Goal: Information Seeking & Learning: Check status

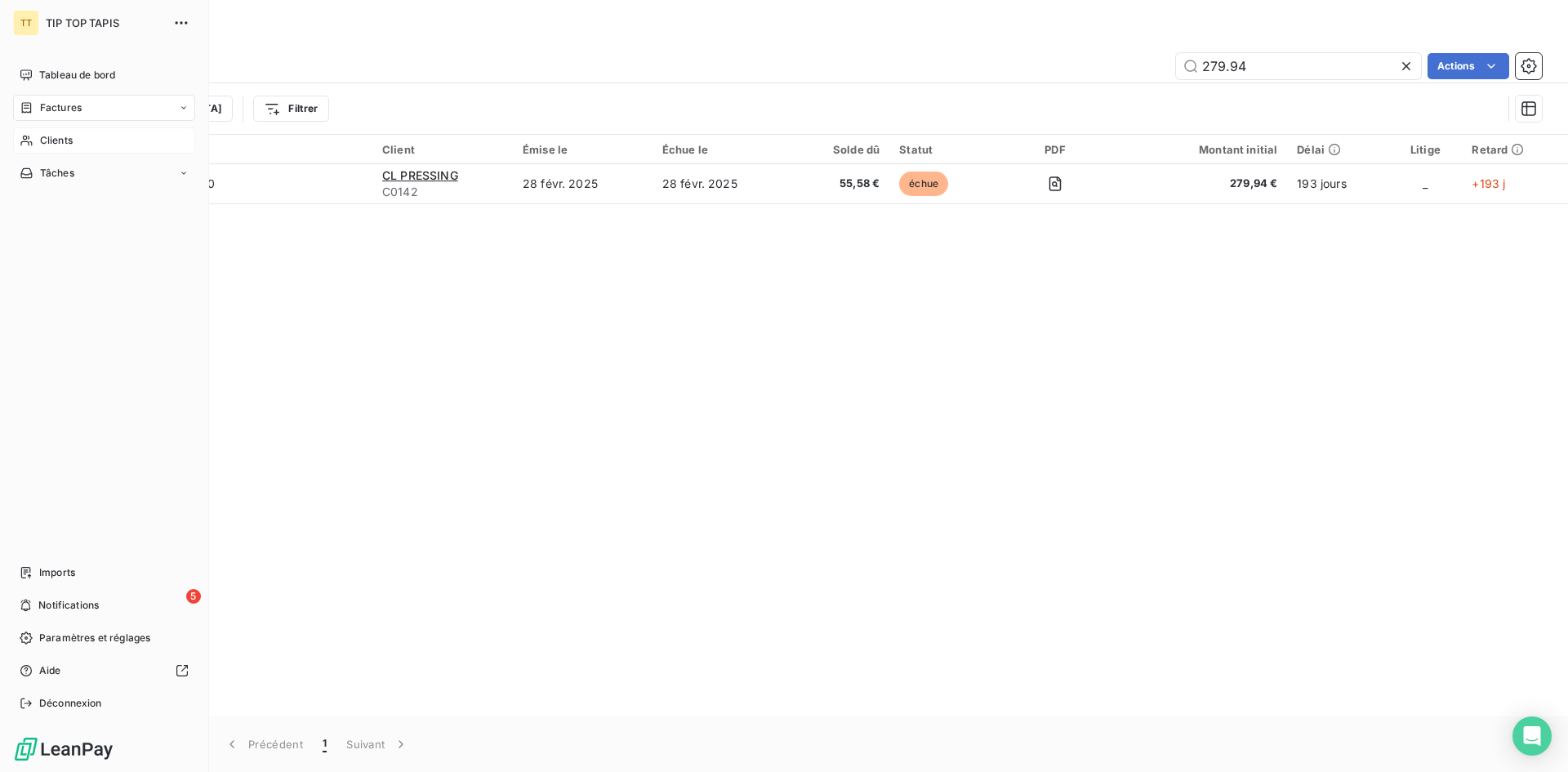
click at [26, 143] on icon at bounding box center [26, 140] width 13 height 13
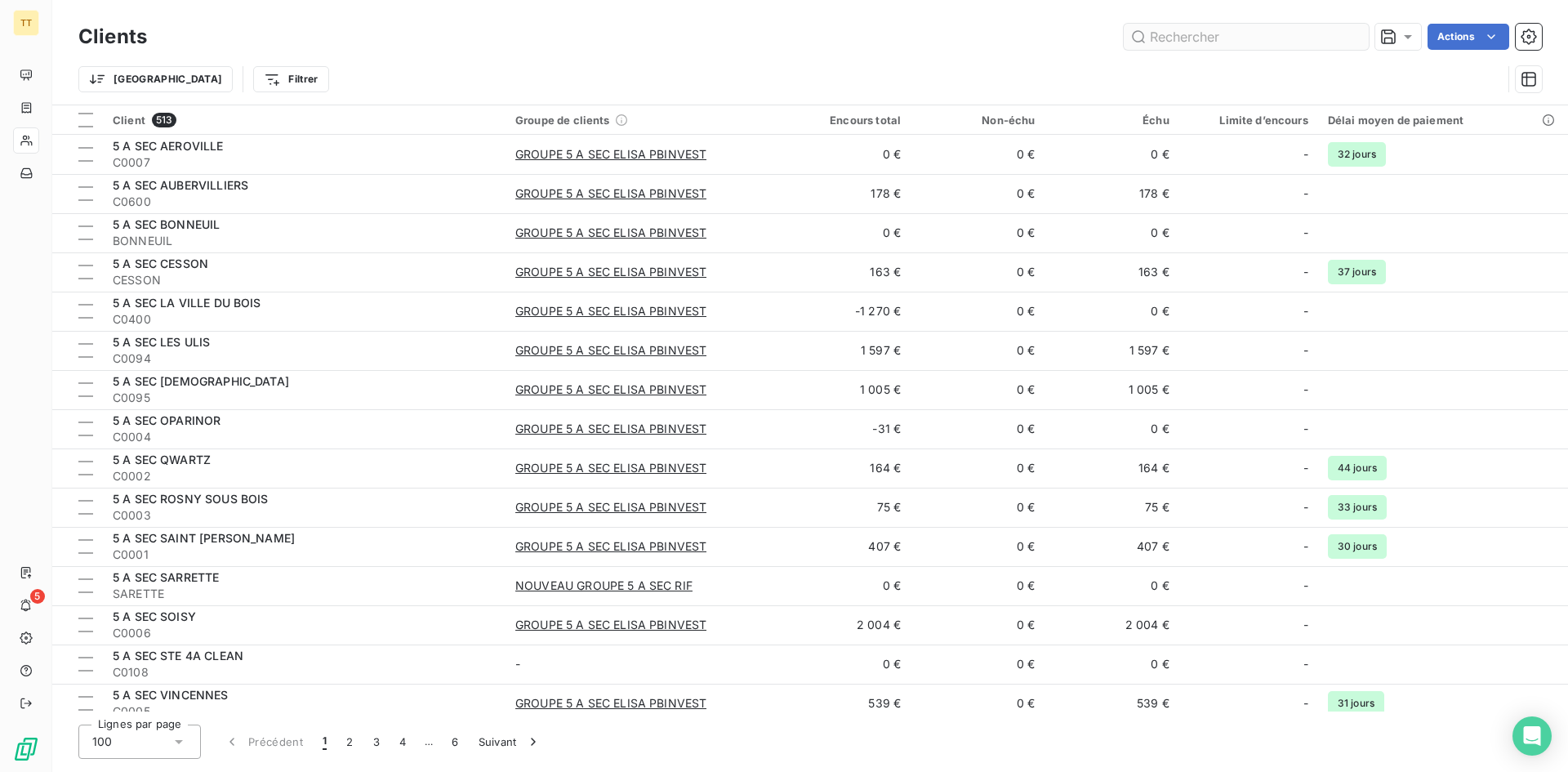
click at [1208, 24] on input "text" at bounding box center [1246, 37] width 245 height 26
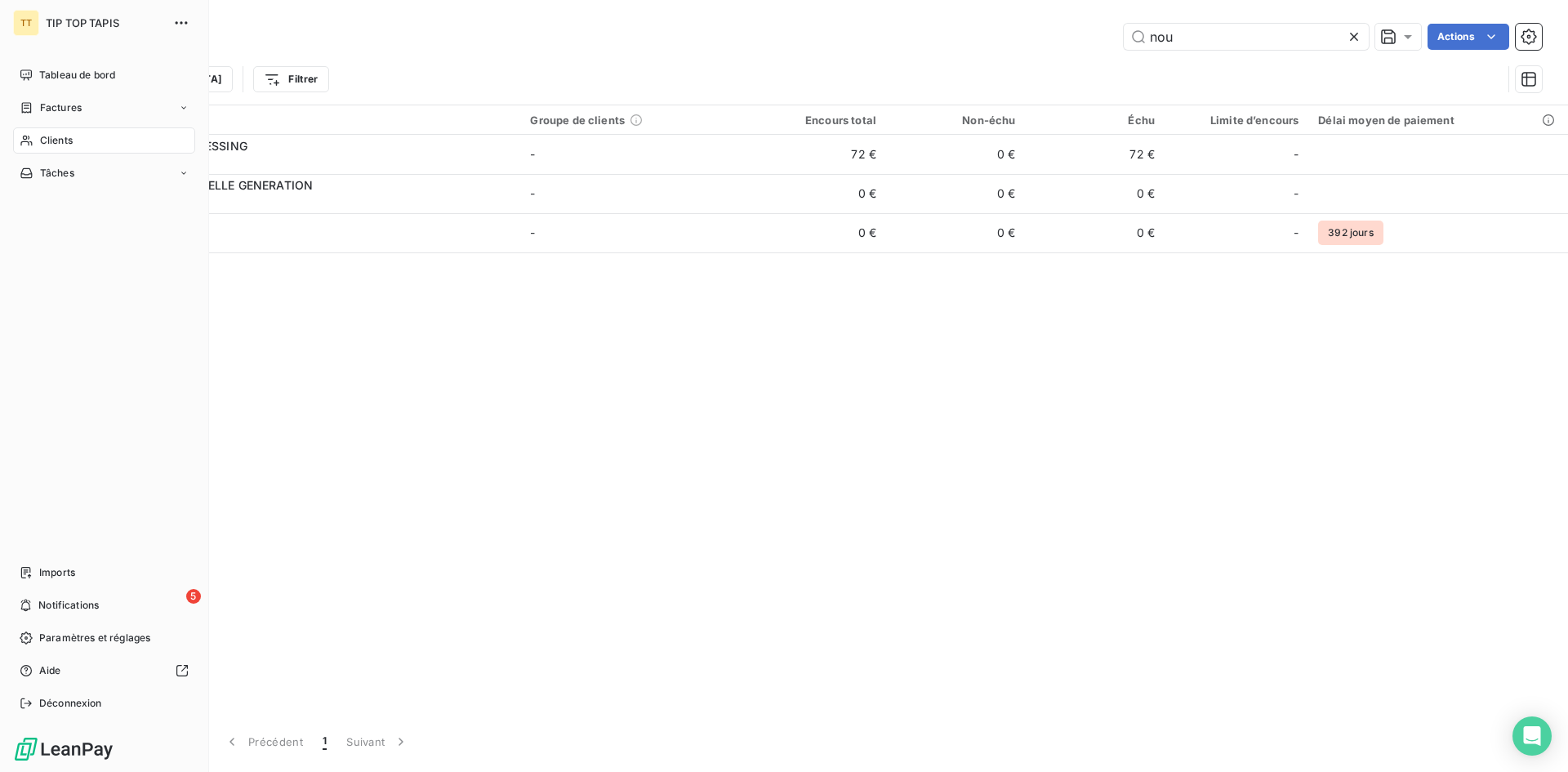
type input "nou"
click at [19, 138] on icon at bounding box center [26, 140] width 13 height 13
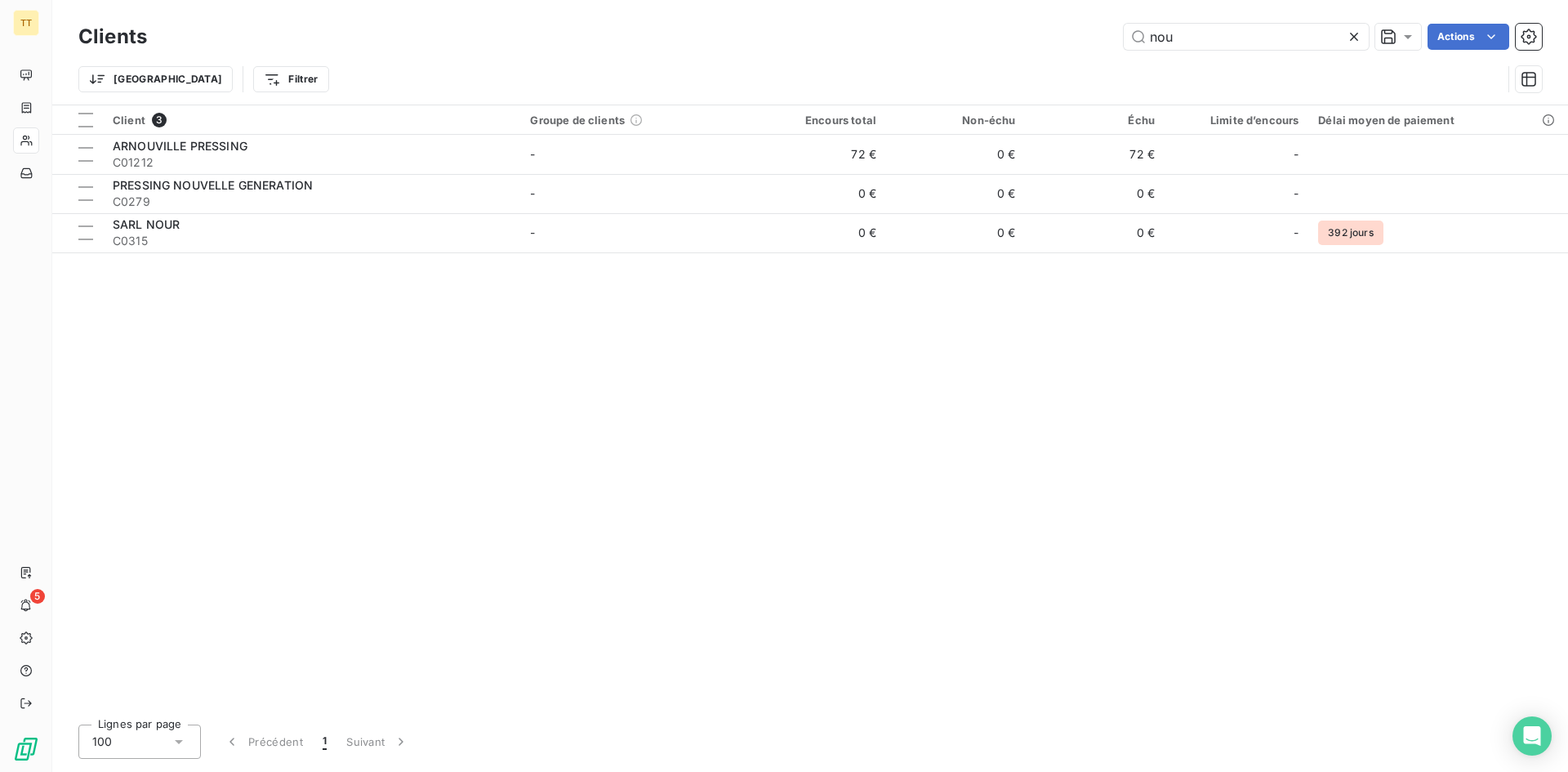
click at [1350, 32] on icon at bounding box center [1354, 37] width 16 height 16
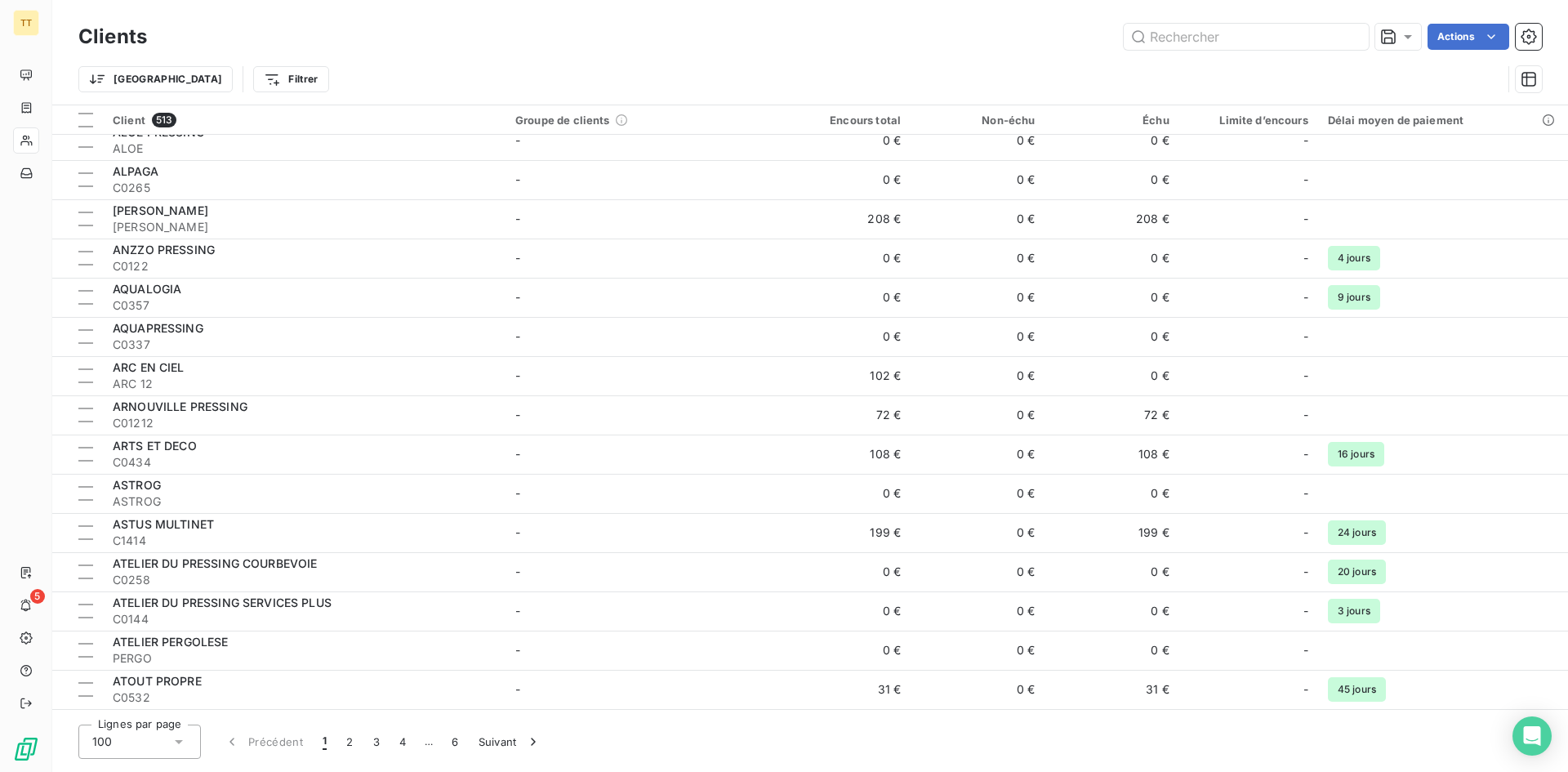
scroll to position [1470, 0]
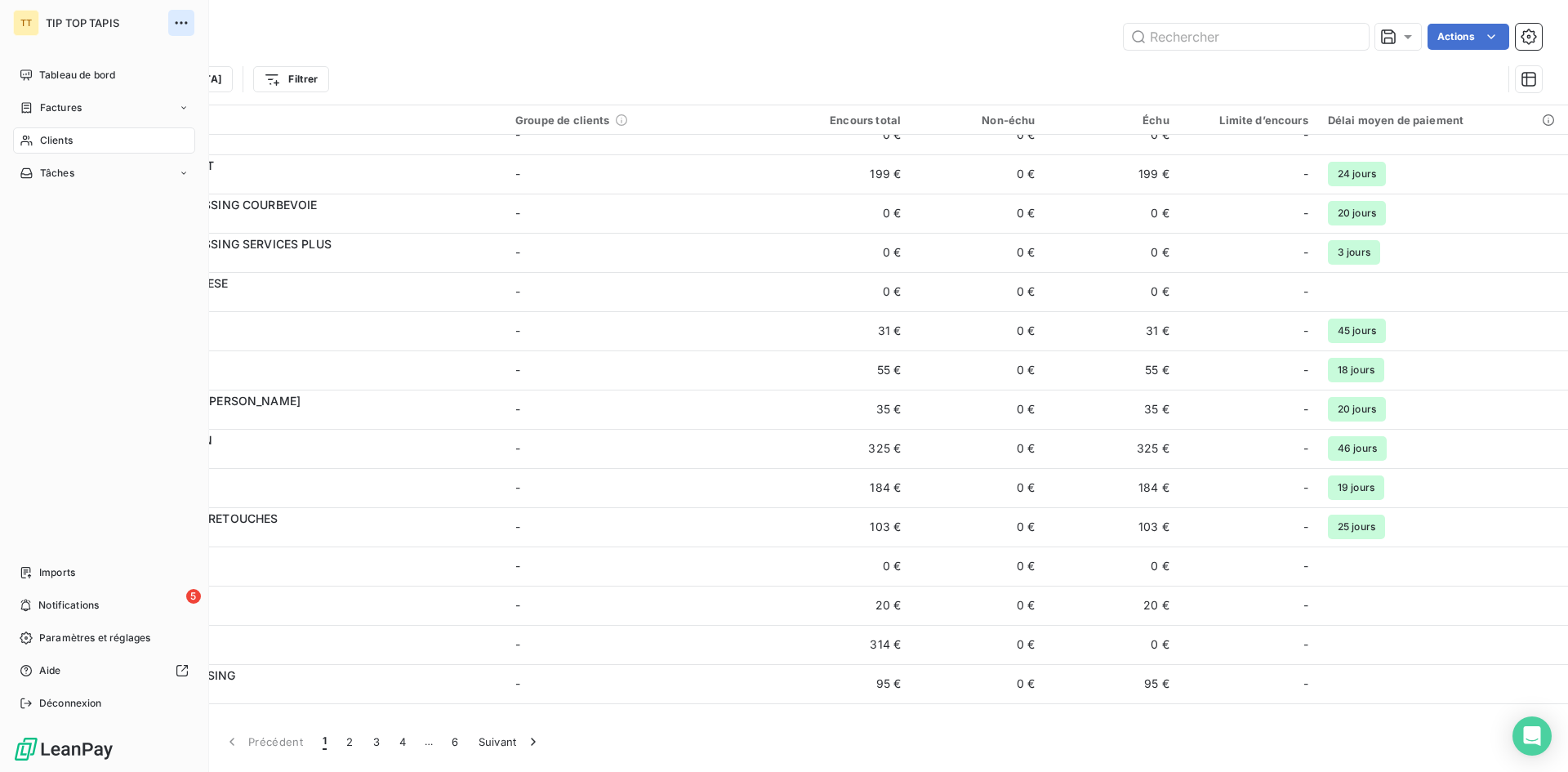
click at [181, 15] on icon "button" at bounding box center [181, 22] width 16 height 16
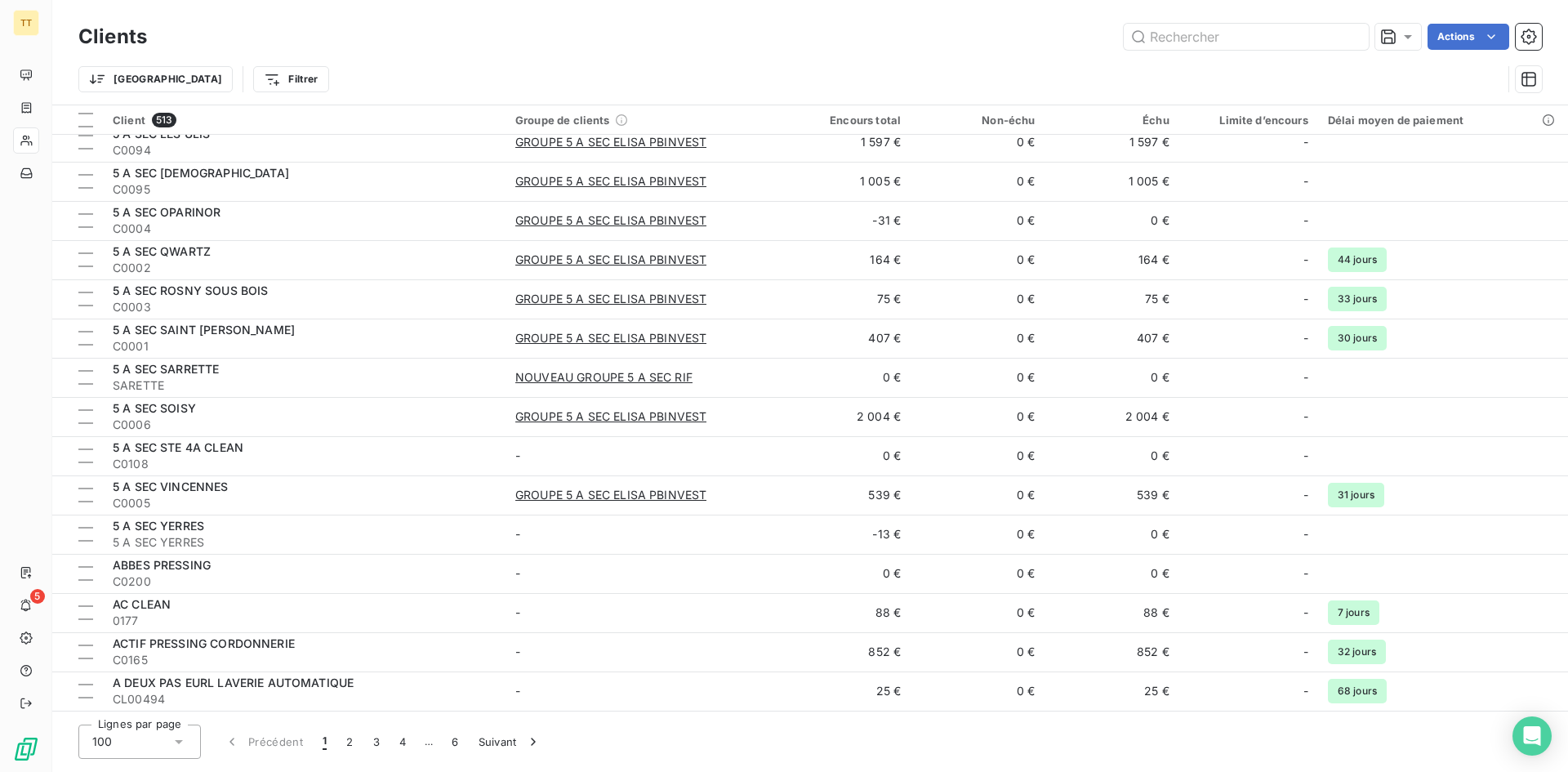
scroll to position [2613, 0]
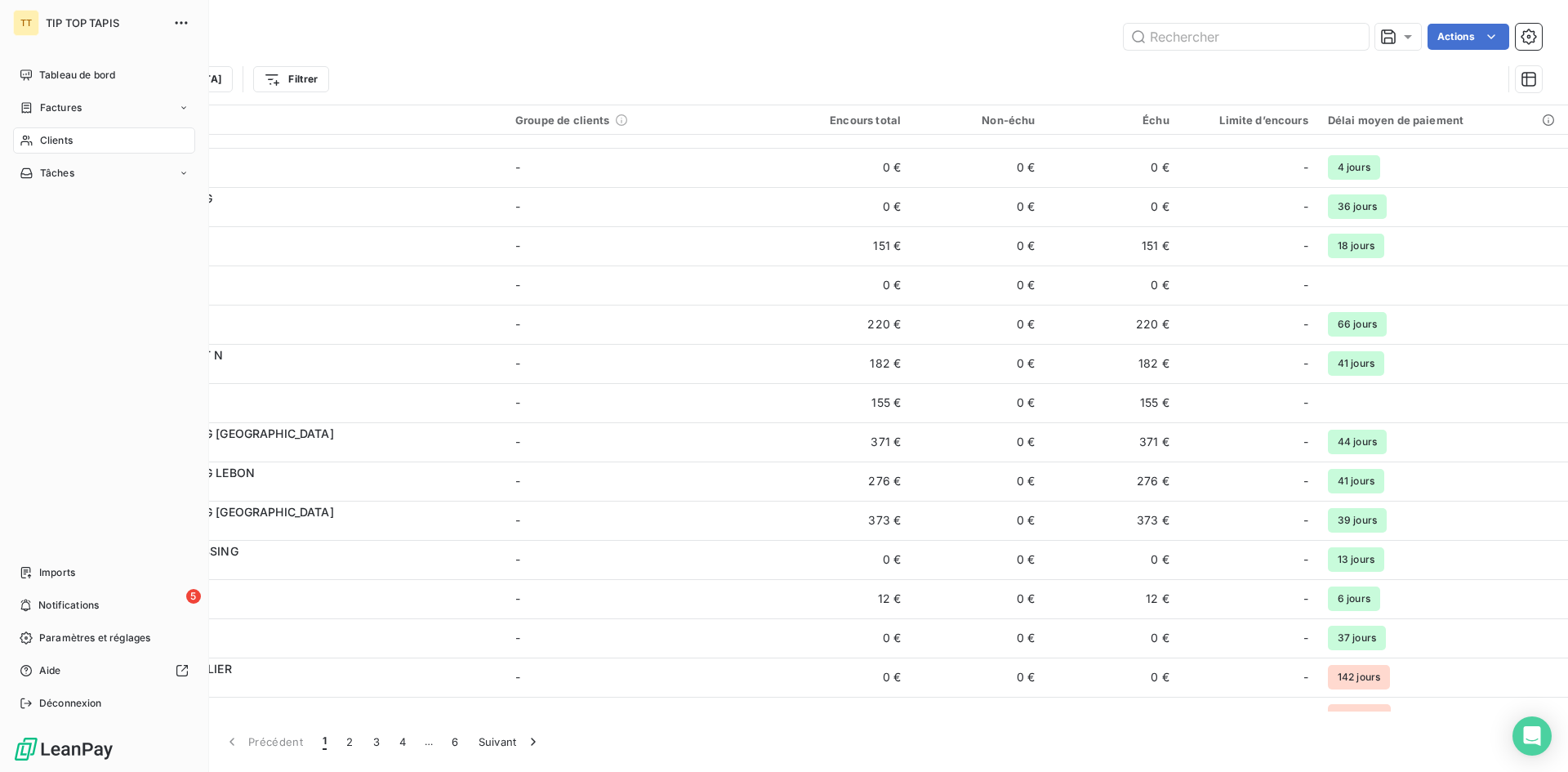
click at [48, 147] on span "Clients" at bounding box center [57, 139] width 33 height 14
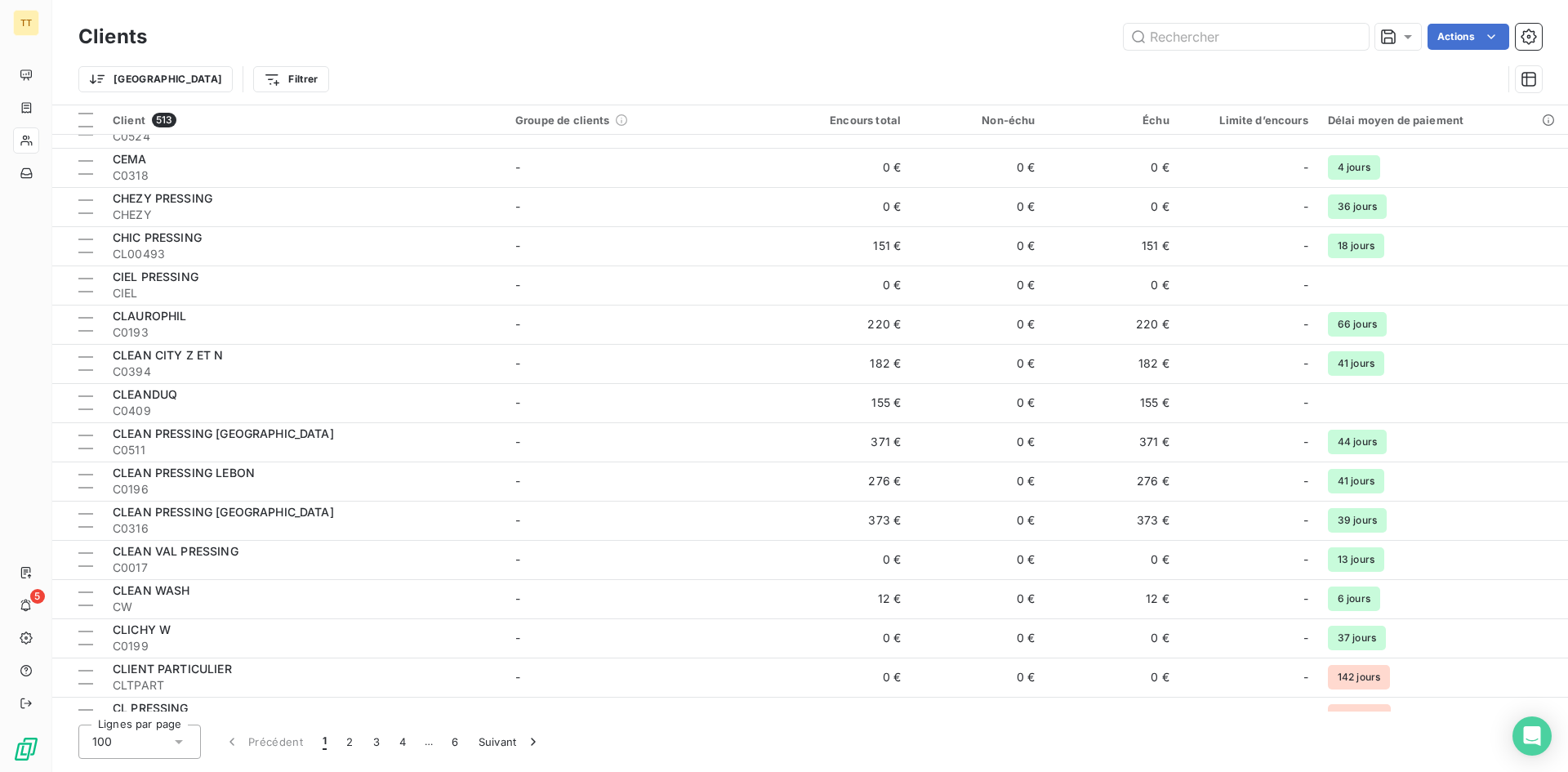
click at [626, 63] on div "Trier Filtrer" at bounding box center [790, 79] width 1423 height 31
click at [1520, 86] on button "button" at bounding box center [1528, 79] width 26 height 26
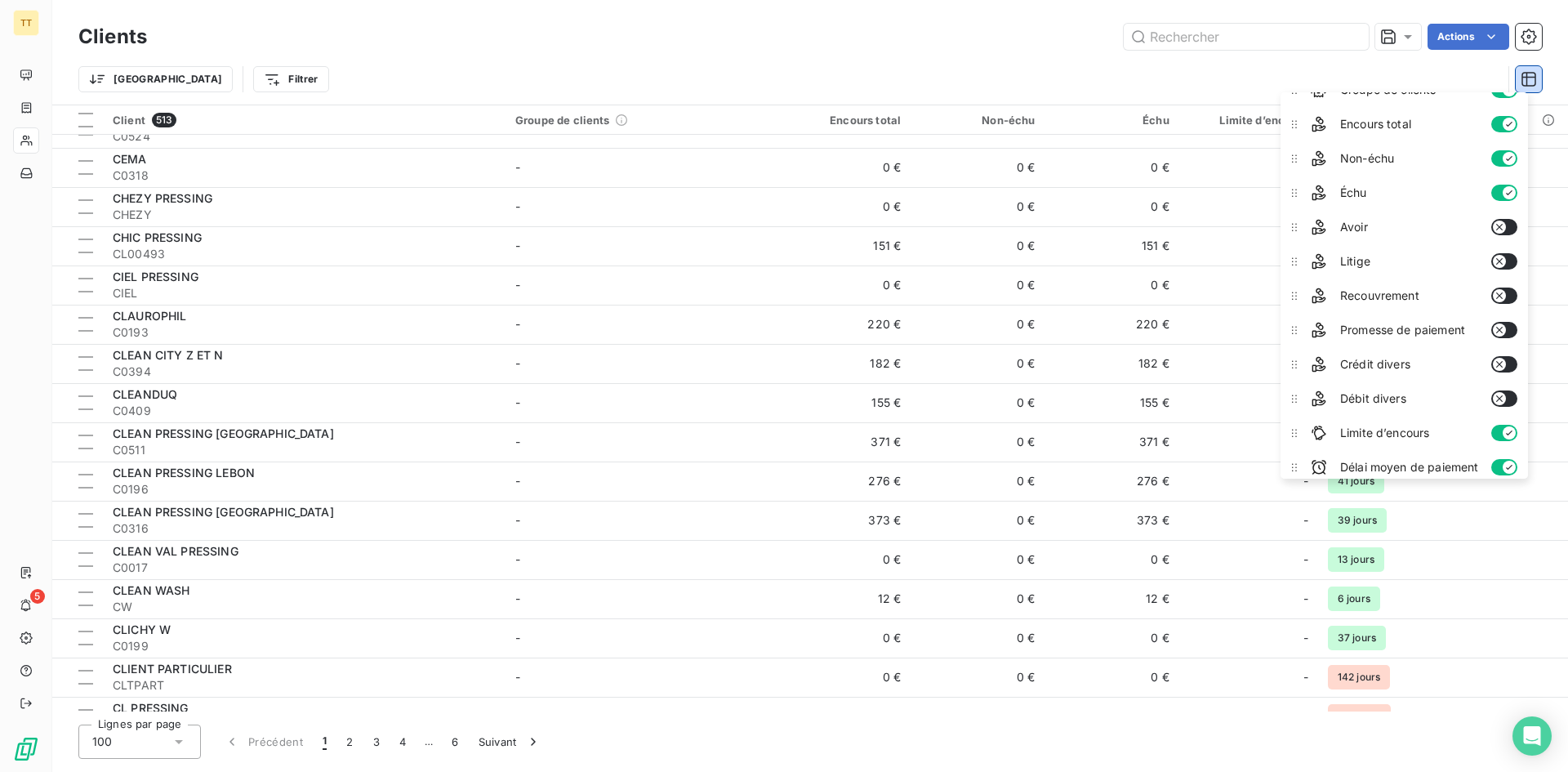
scroll to position [82, 0]
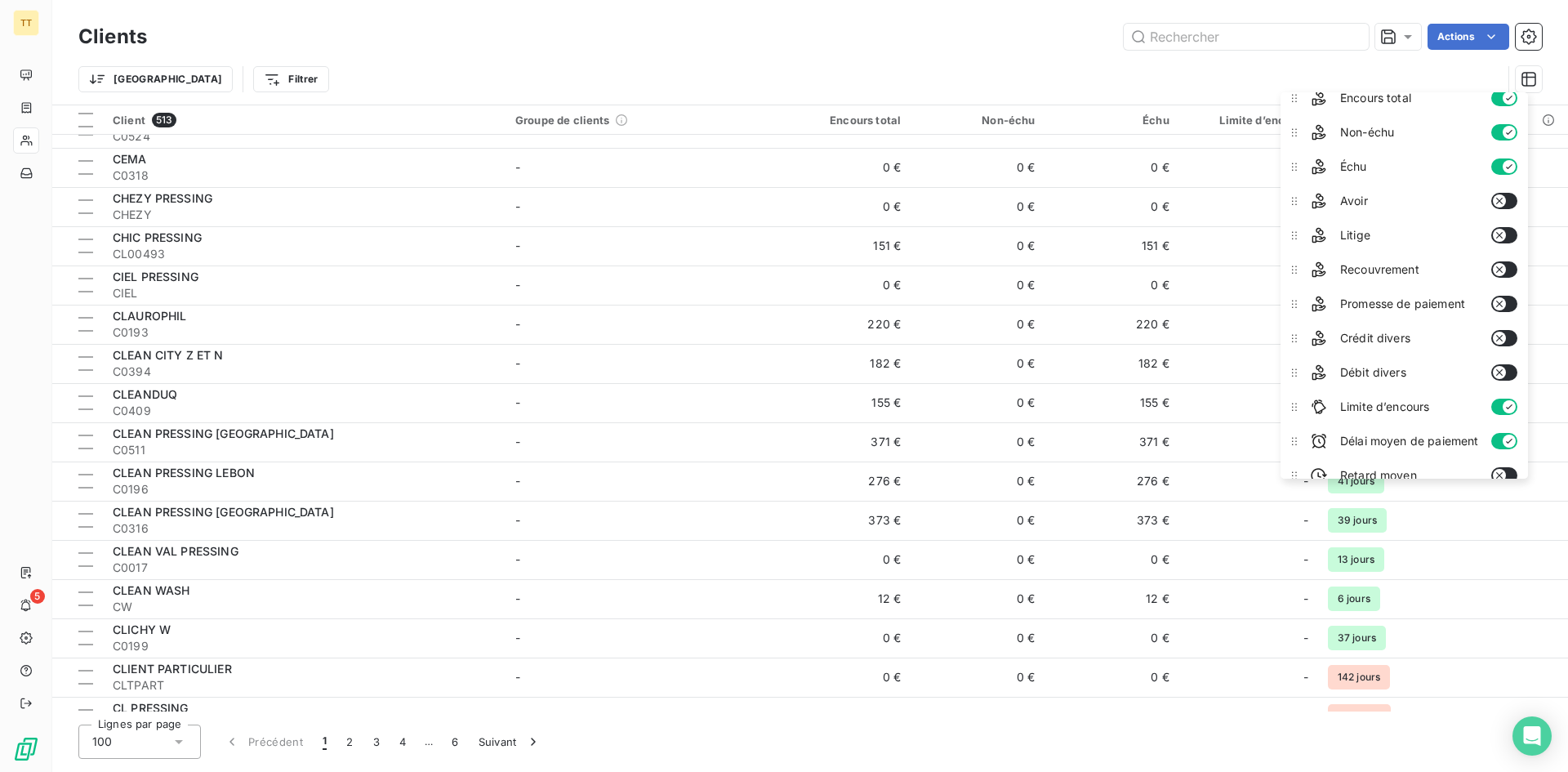
click at [1513, 231] on button "button" at bounding box center [1504, 235] width 26 height 16
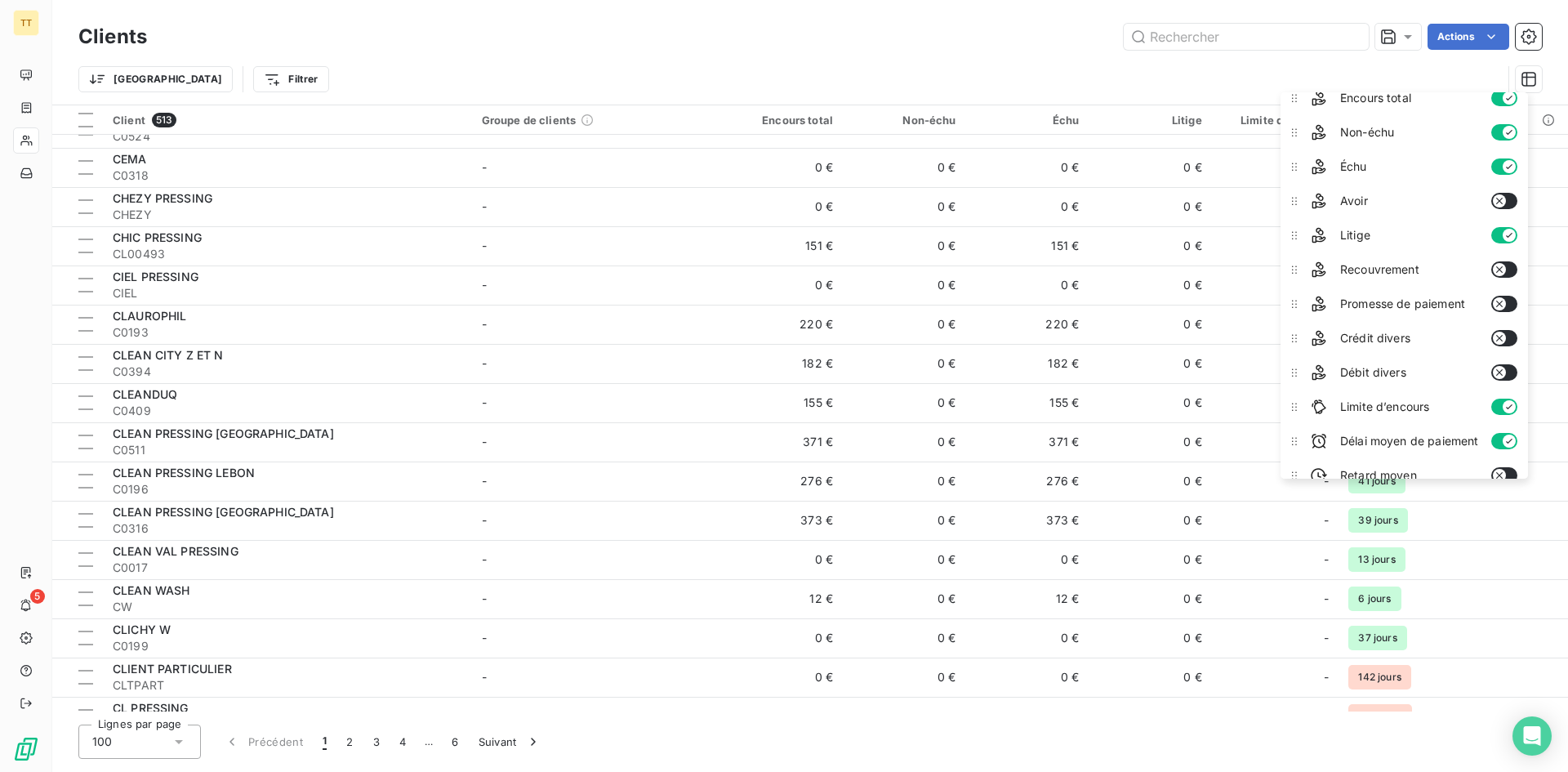
scroll to position [0, 0]
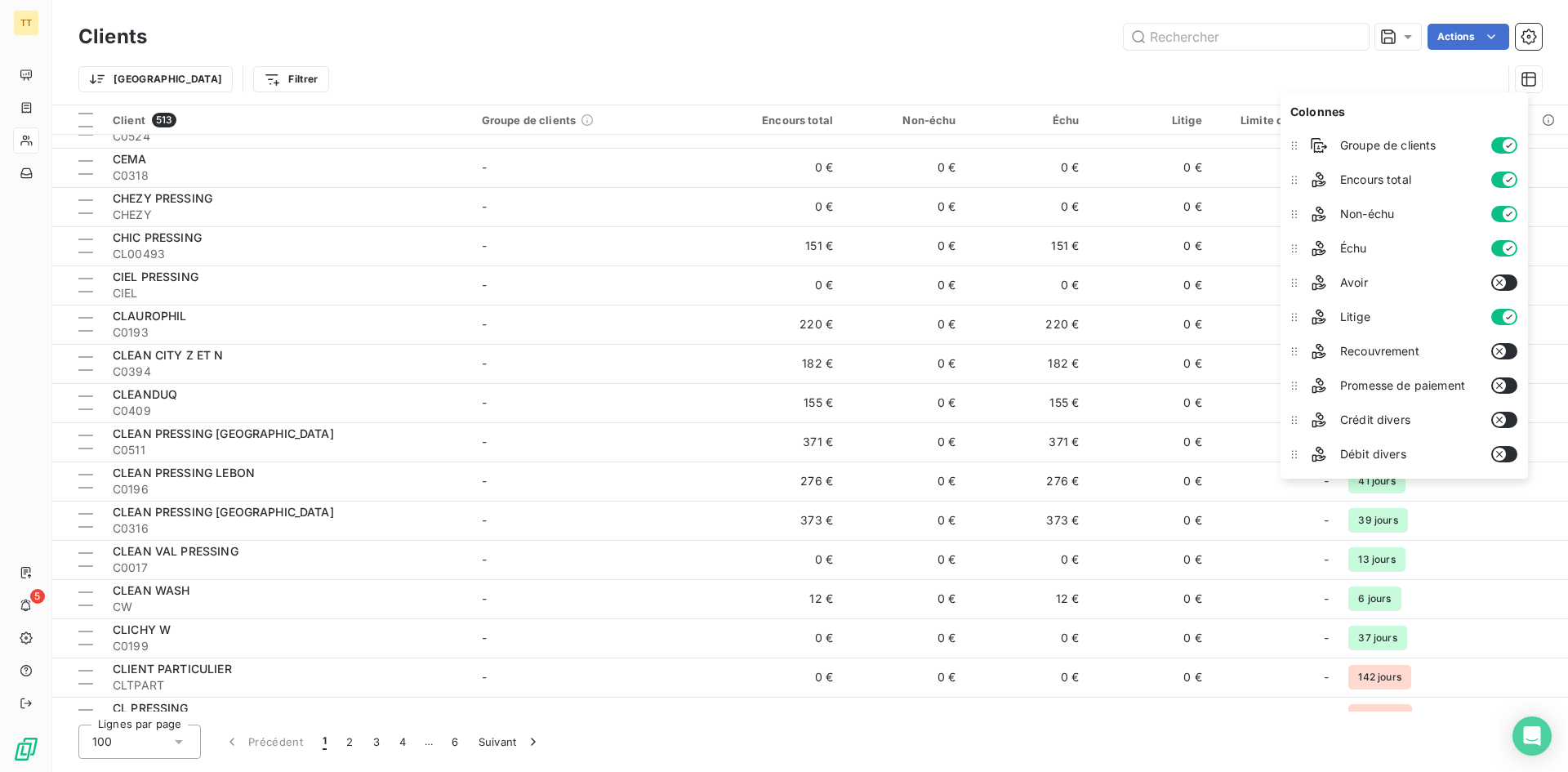
click at [1505, 137] on button "button" at bounding box center [1504, 145] width 26 height 16
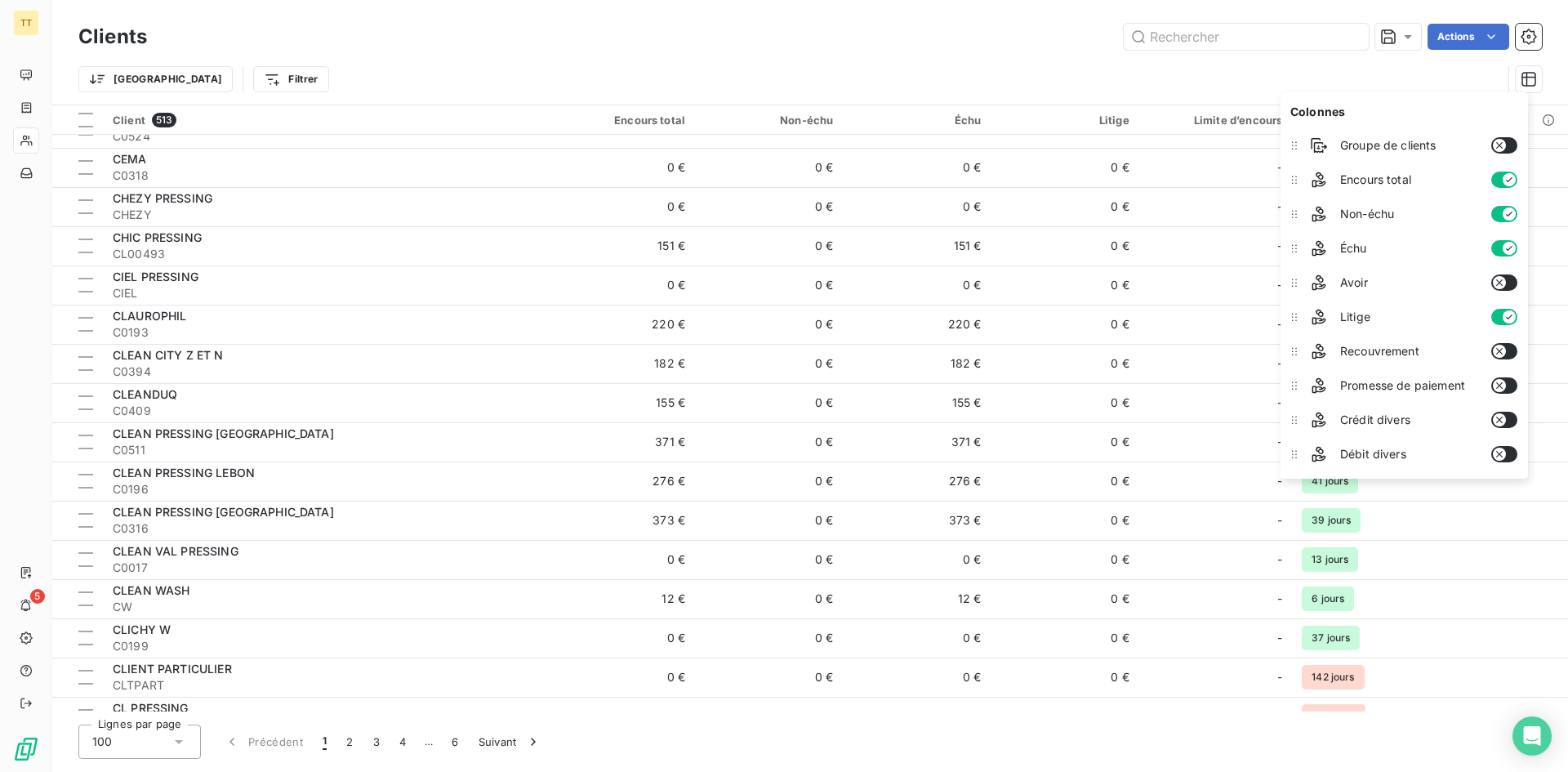
click at [1506, 180] on icon "button" at bounding box center [1509, 180] width 13 height 13
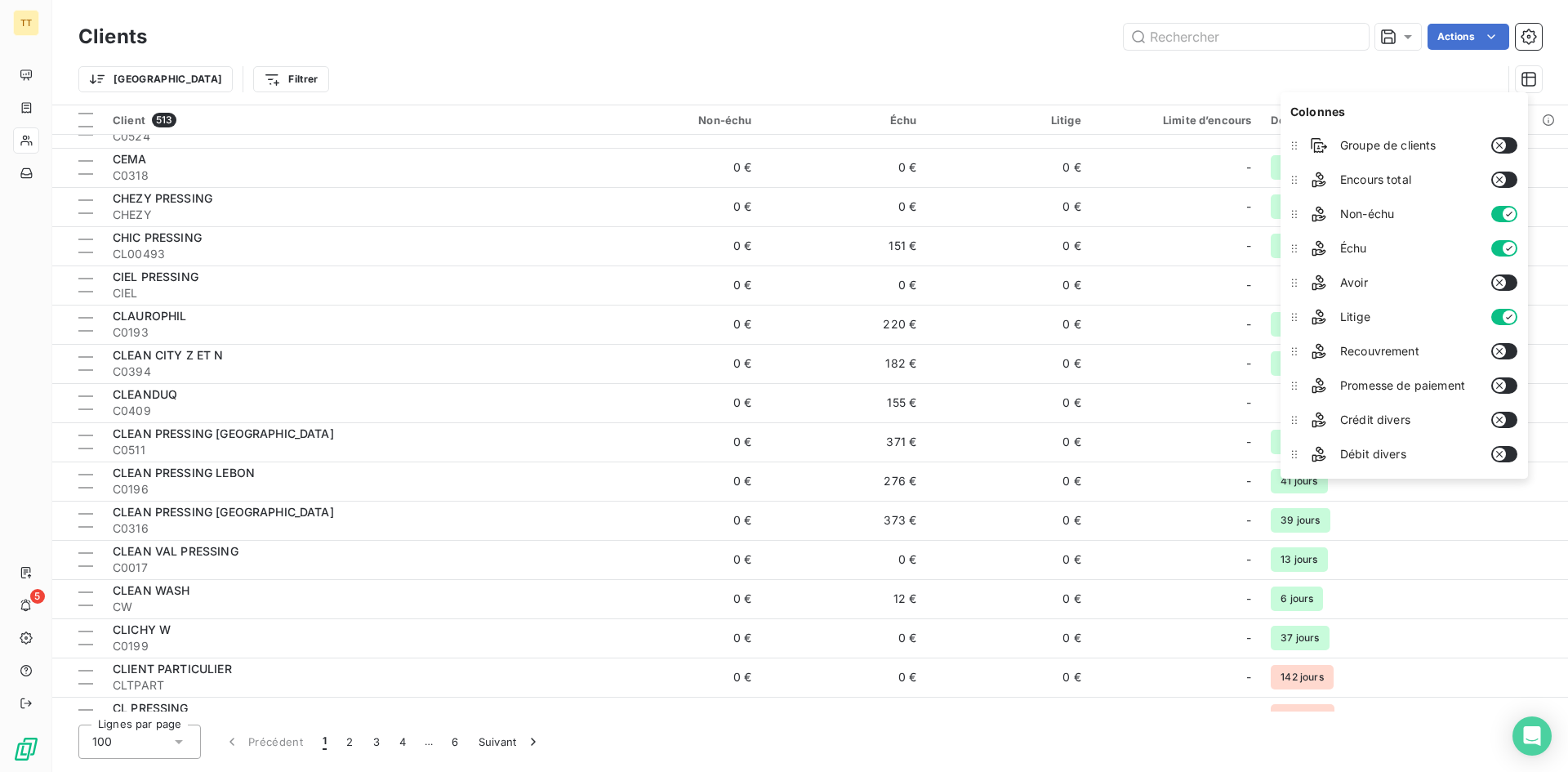
click at [1509, 221] on button "button" at bounding box center [1504, 213] width 26 height 16
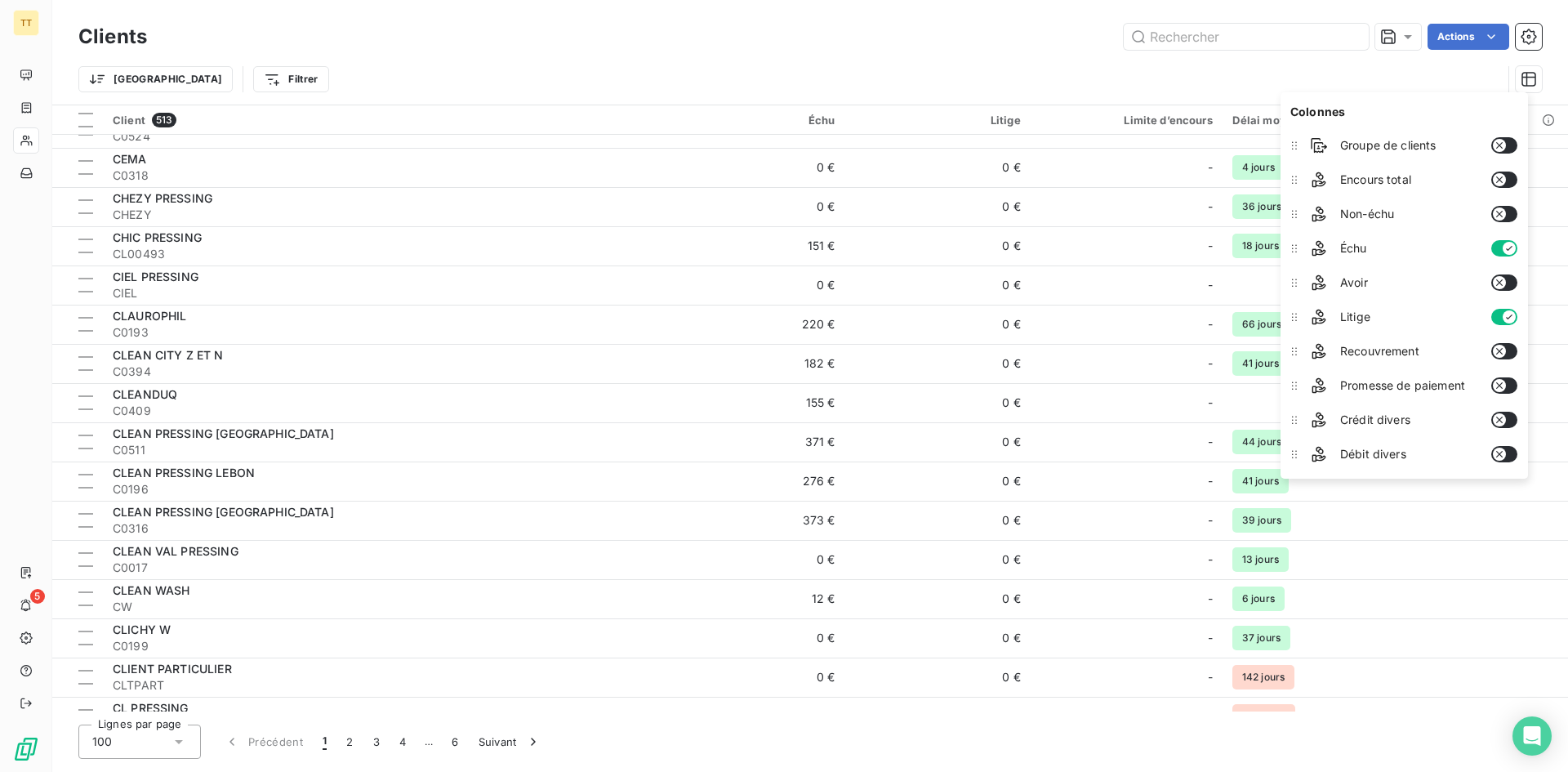
click at [1506, 256] on button "button" at bounding box center [1504, 248] width 26 height 16
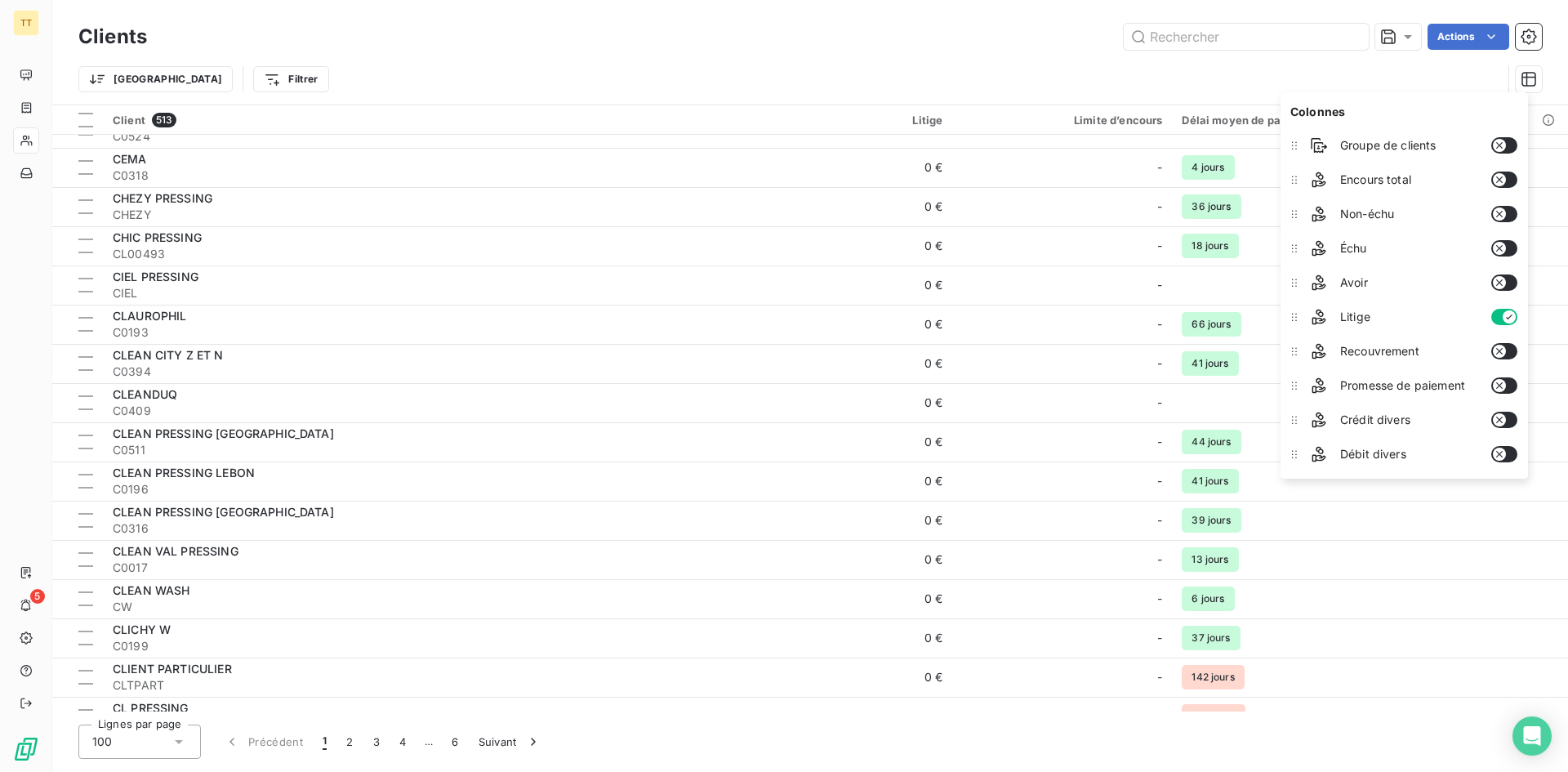
click at [1071, 40] on div "Actions" at bounding box center [854, 37] width 1375 height 26
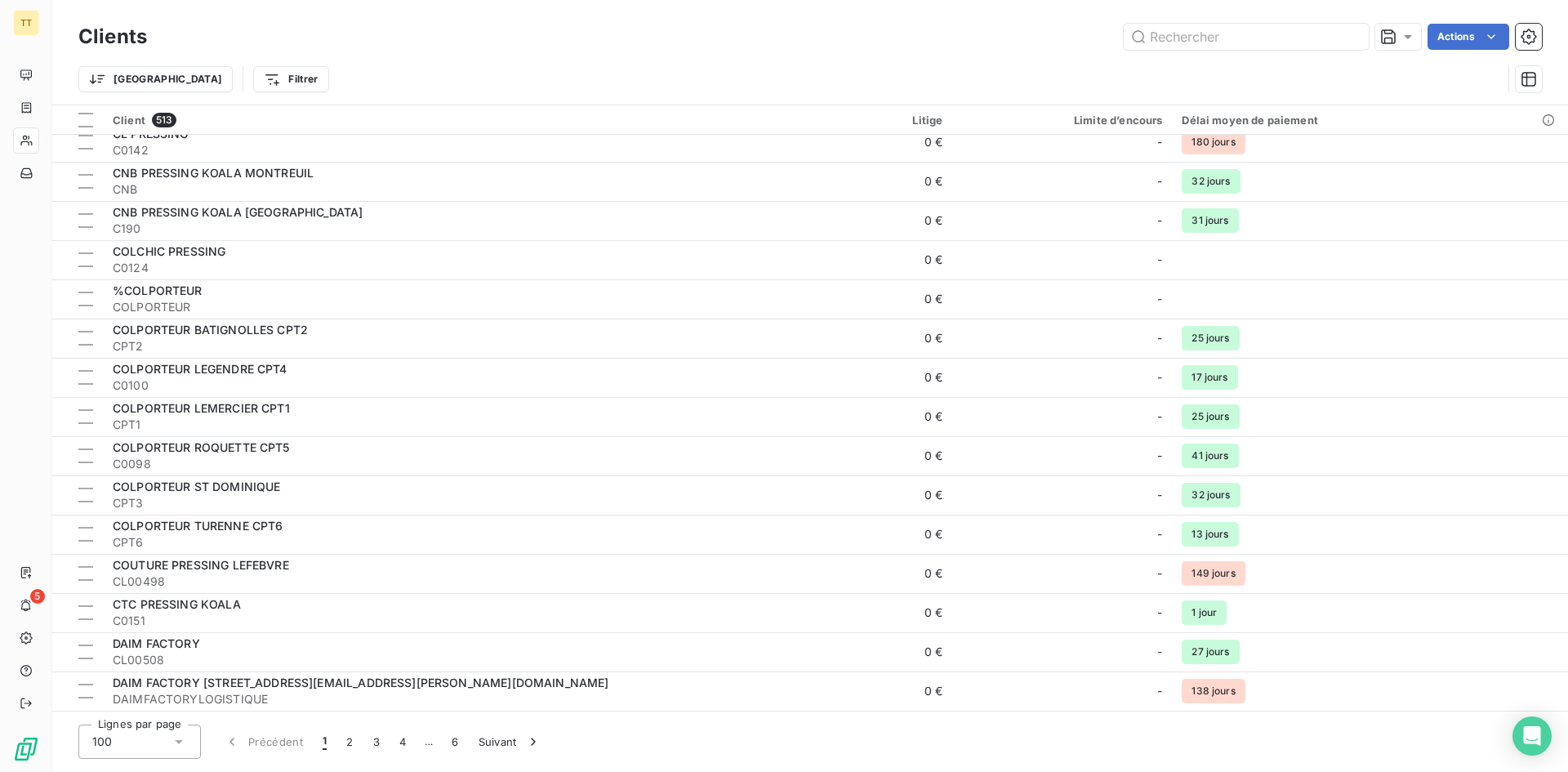
scroll to position [3344, 0]
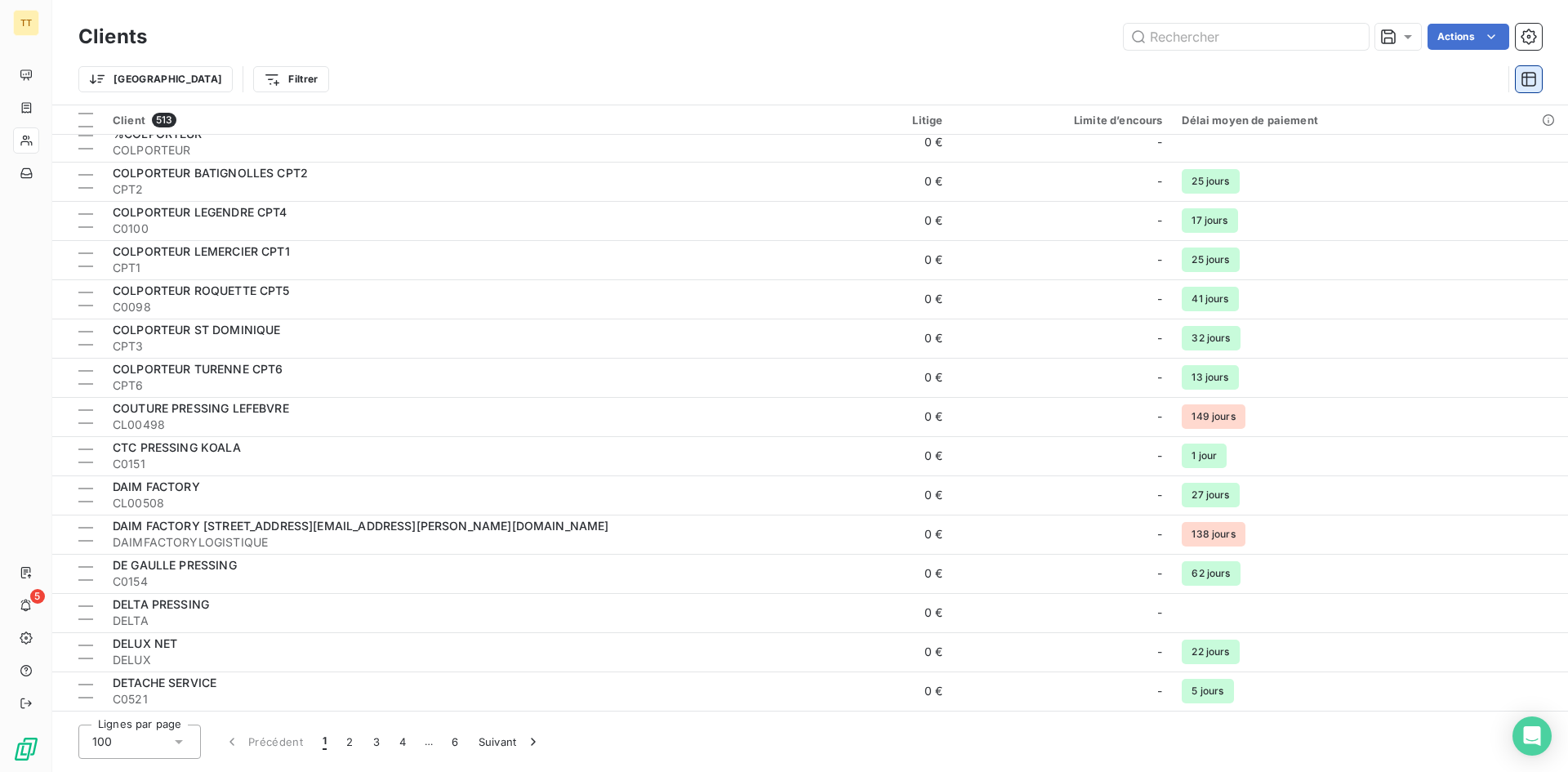
click at [1536, 80] on icon "button" at bounding box center [1529, 79] width 16 height 16
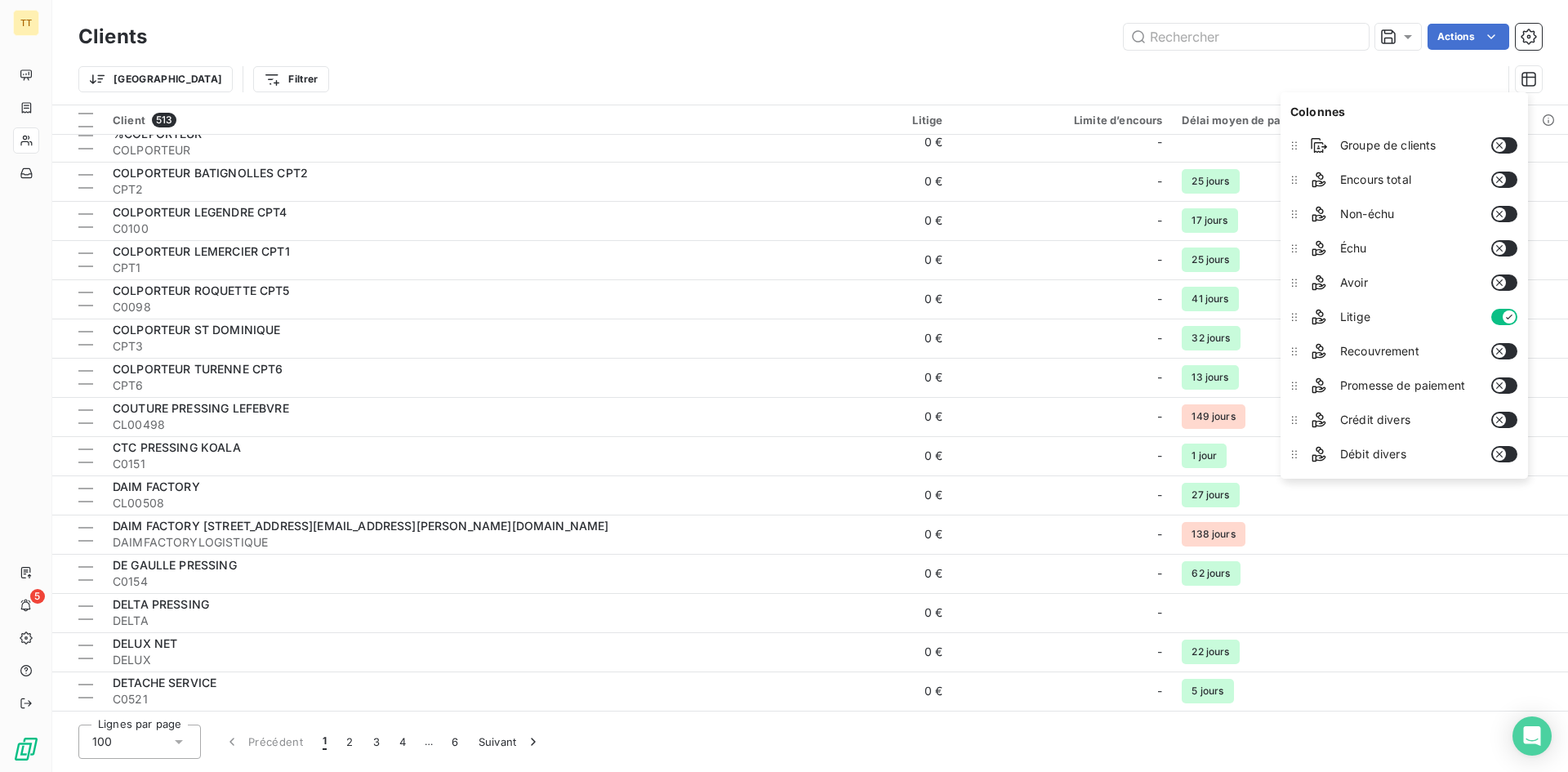
click at [1507, 141] on button "button" at bounding box center [1504, 145] width 26 height 16
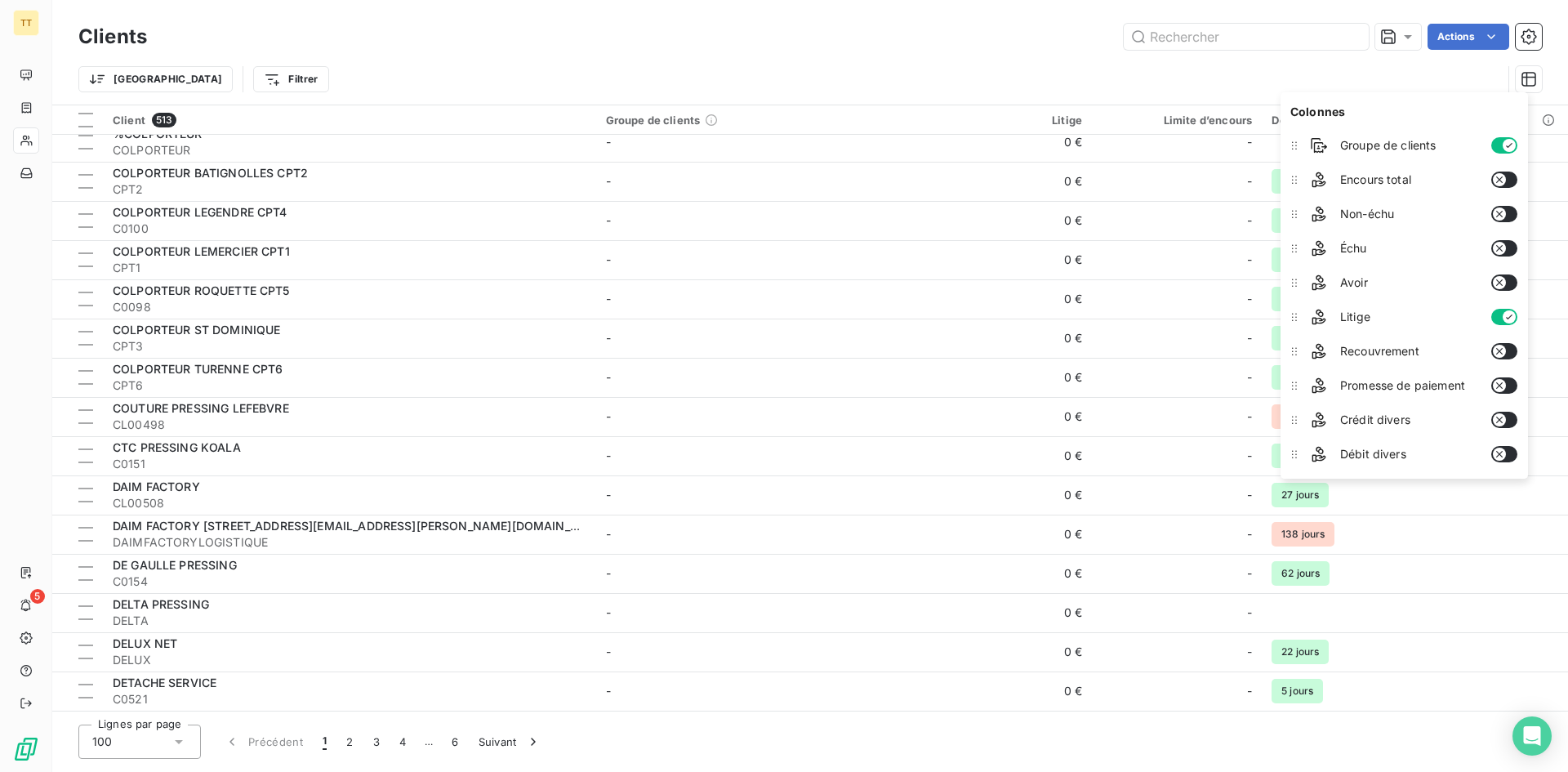
click at [1510, 176] on button "button" at bounding box center [1504, 179] width 26 height 16
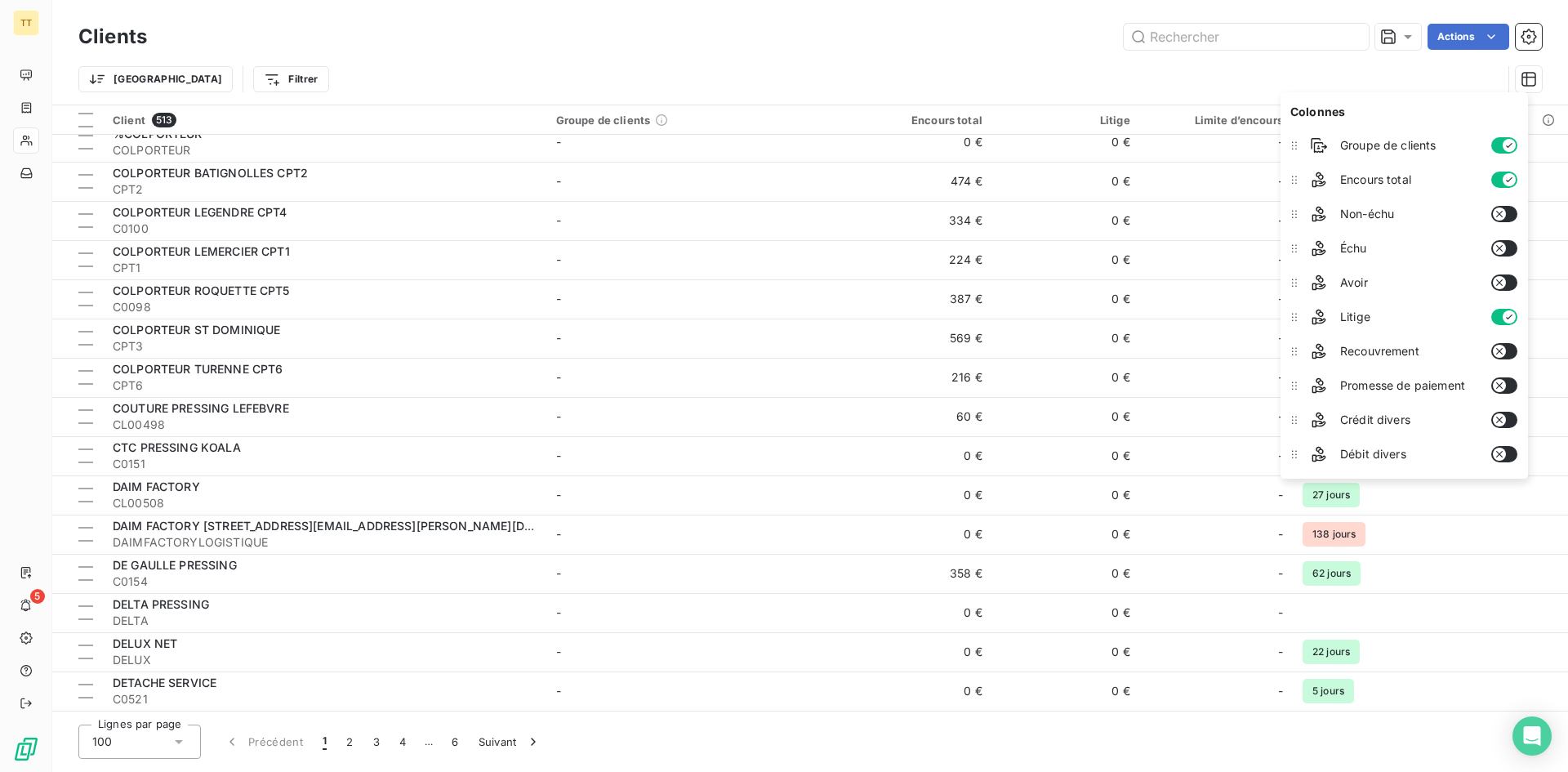
click at [1509, 216] on button "button" at bounding box center [1504, 213] width 26 height 16
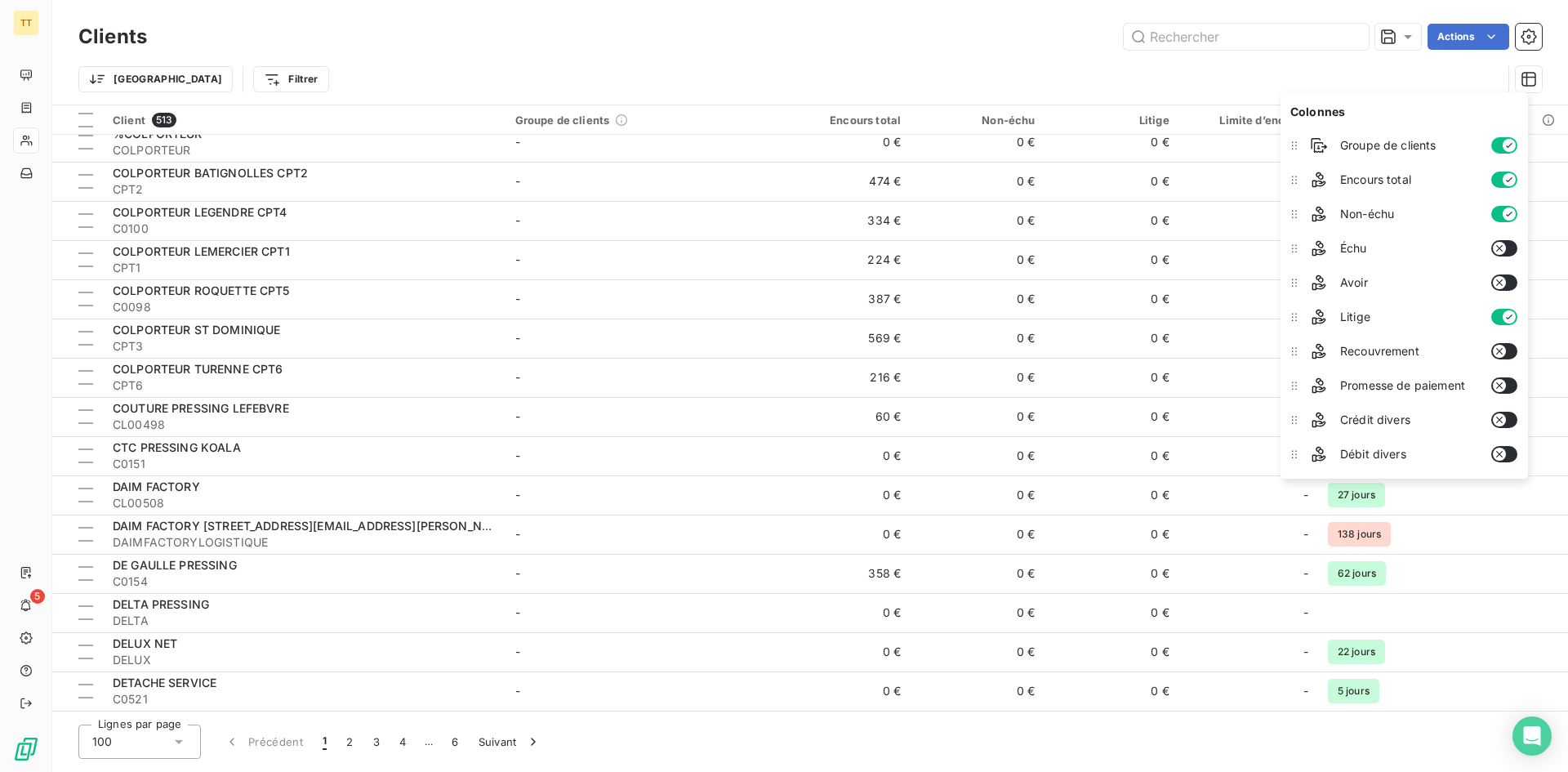
click at [1497, 262] on div "Échu" at bounding box center [1413, 248] width 219 height 33
click at [1508, 259] on div "Échu" at bounding box center [1413, 248] width 219 height 33
click at [1504, 254] on icon "button" at bounding box center [1500, 248] width 13 height 13
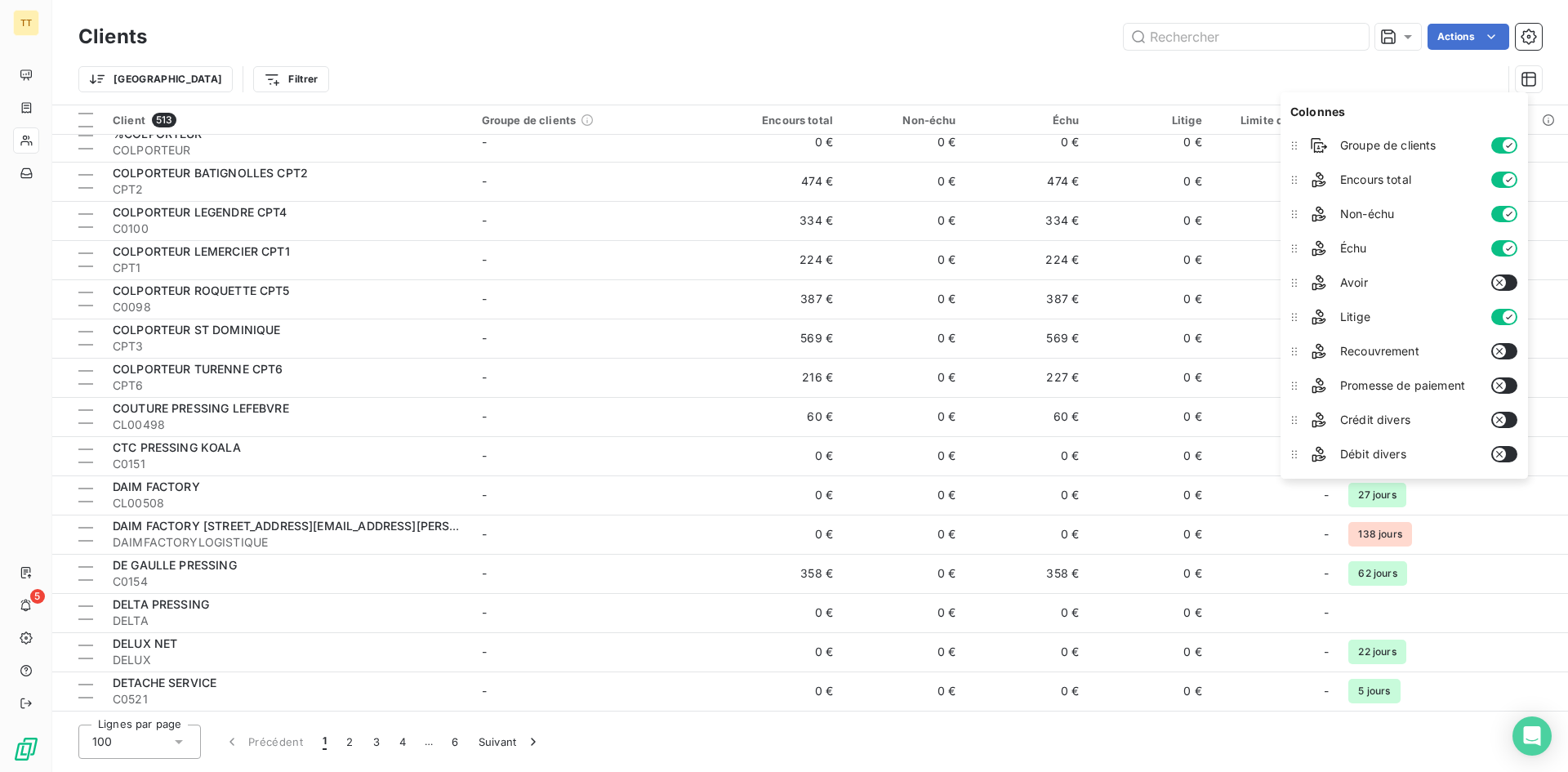
click at [1506, 279] on icon "button" at bounding box center [1500, 283] width 13 height 13
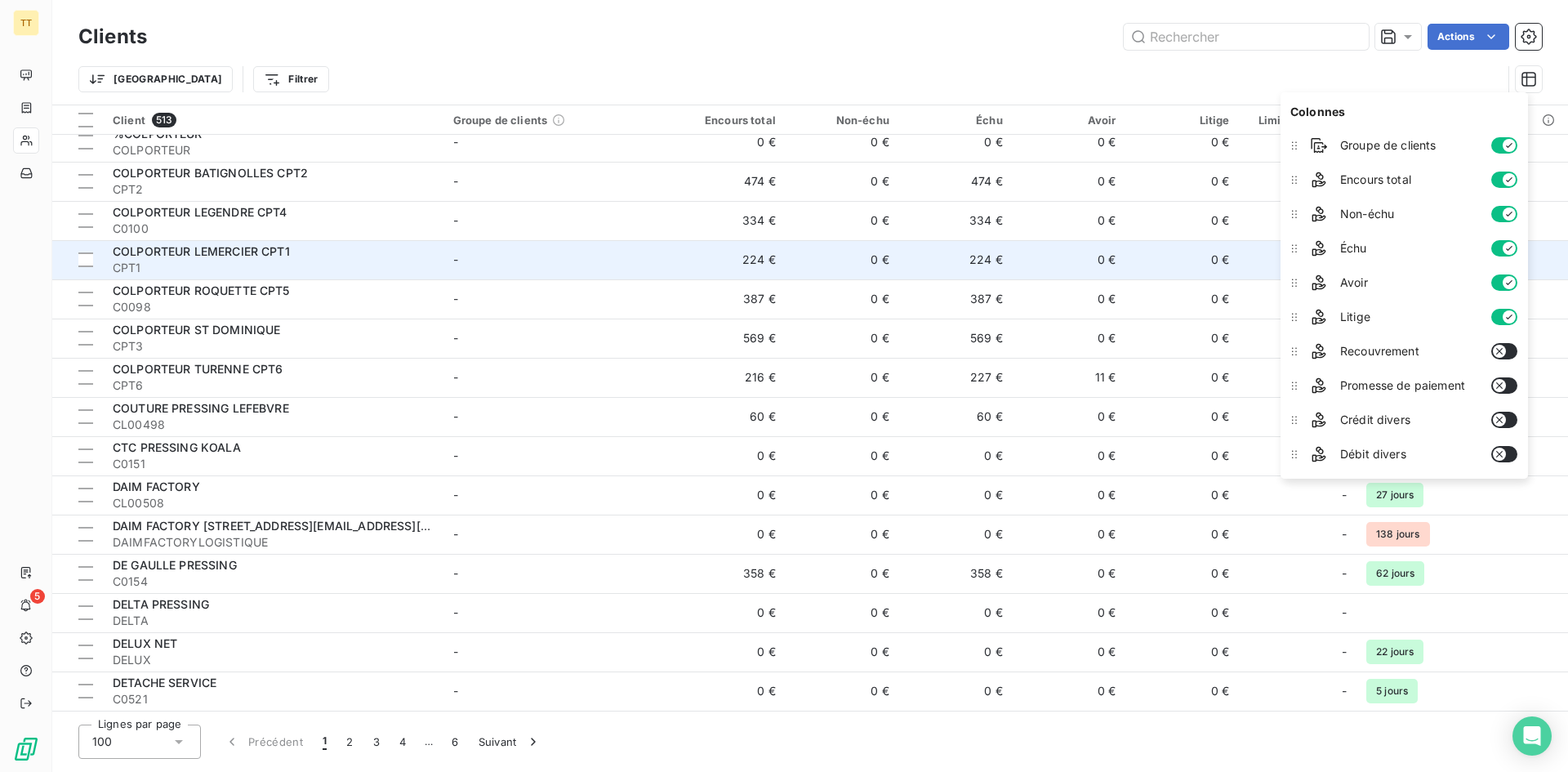
click at [952, 245] on td "224 €" at bounding box center [956, 260] width 113 height 39
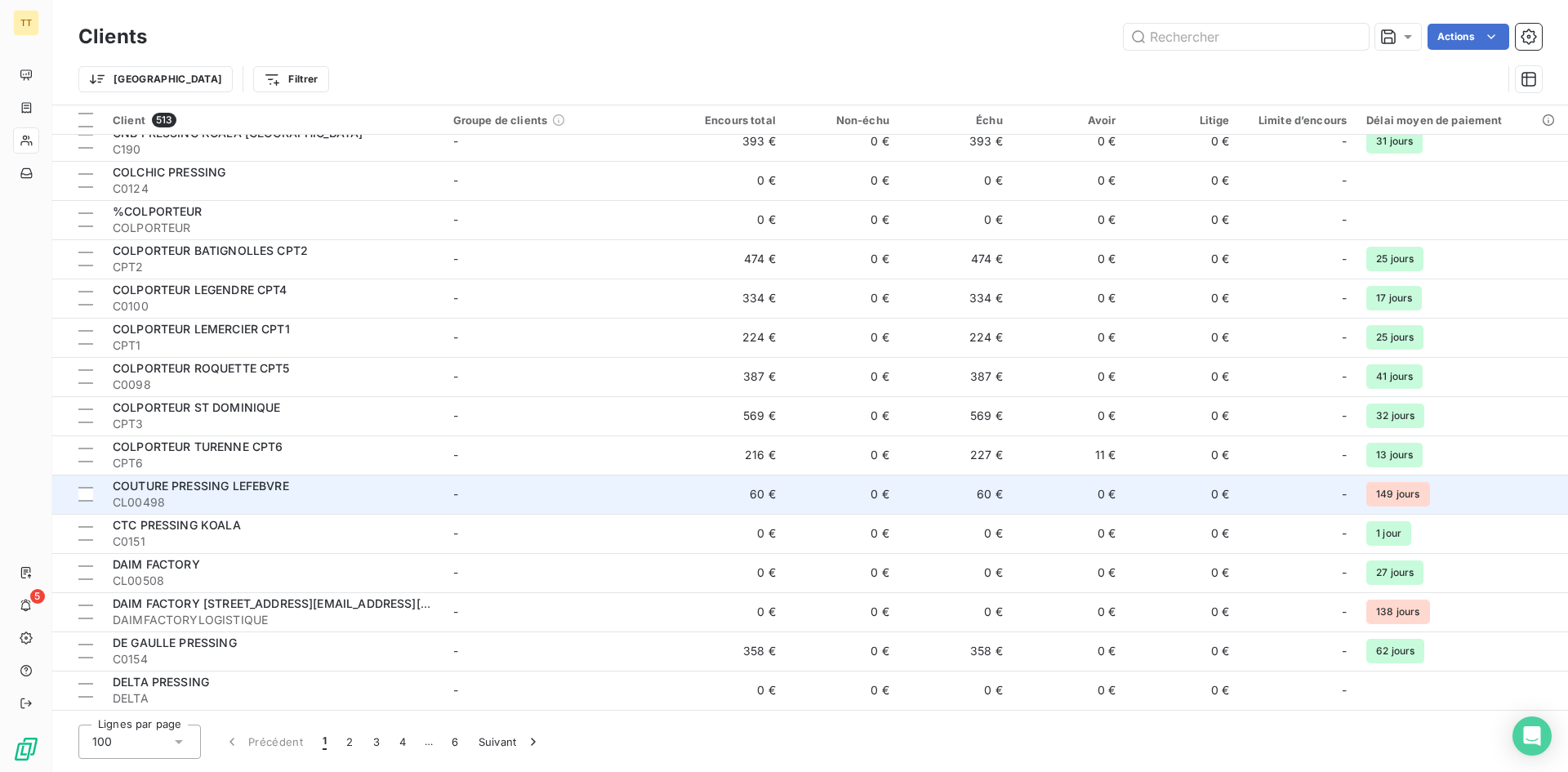
scroll to position [3344, 0]
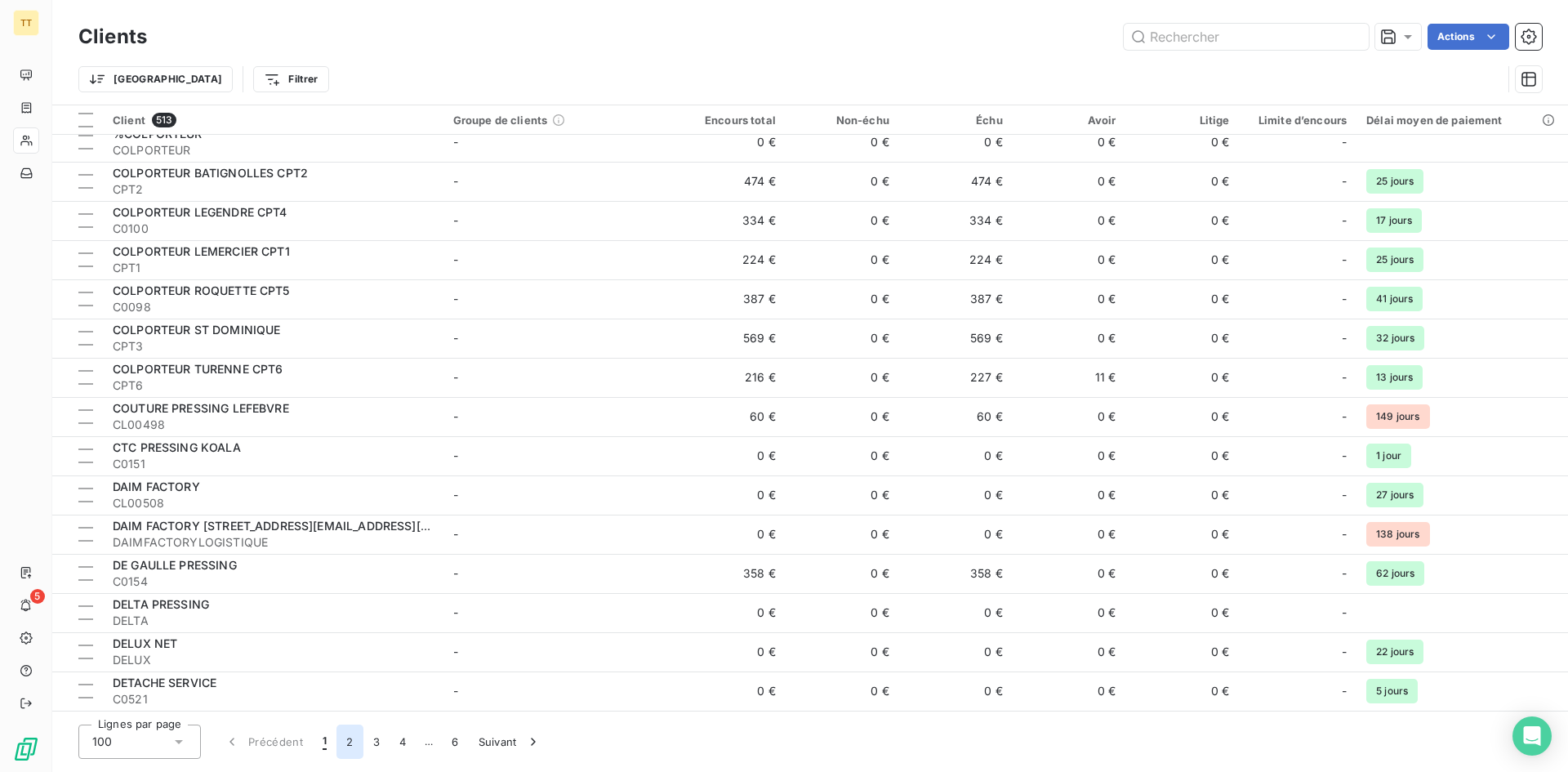
click at [340, 737] on button "2" at bounding box center [349, 741] width 26 height 35
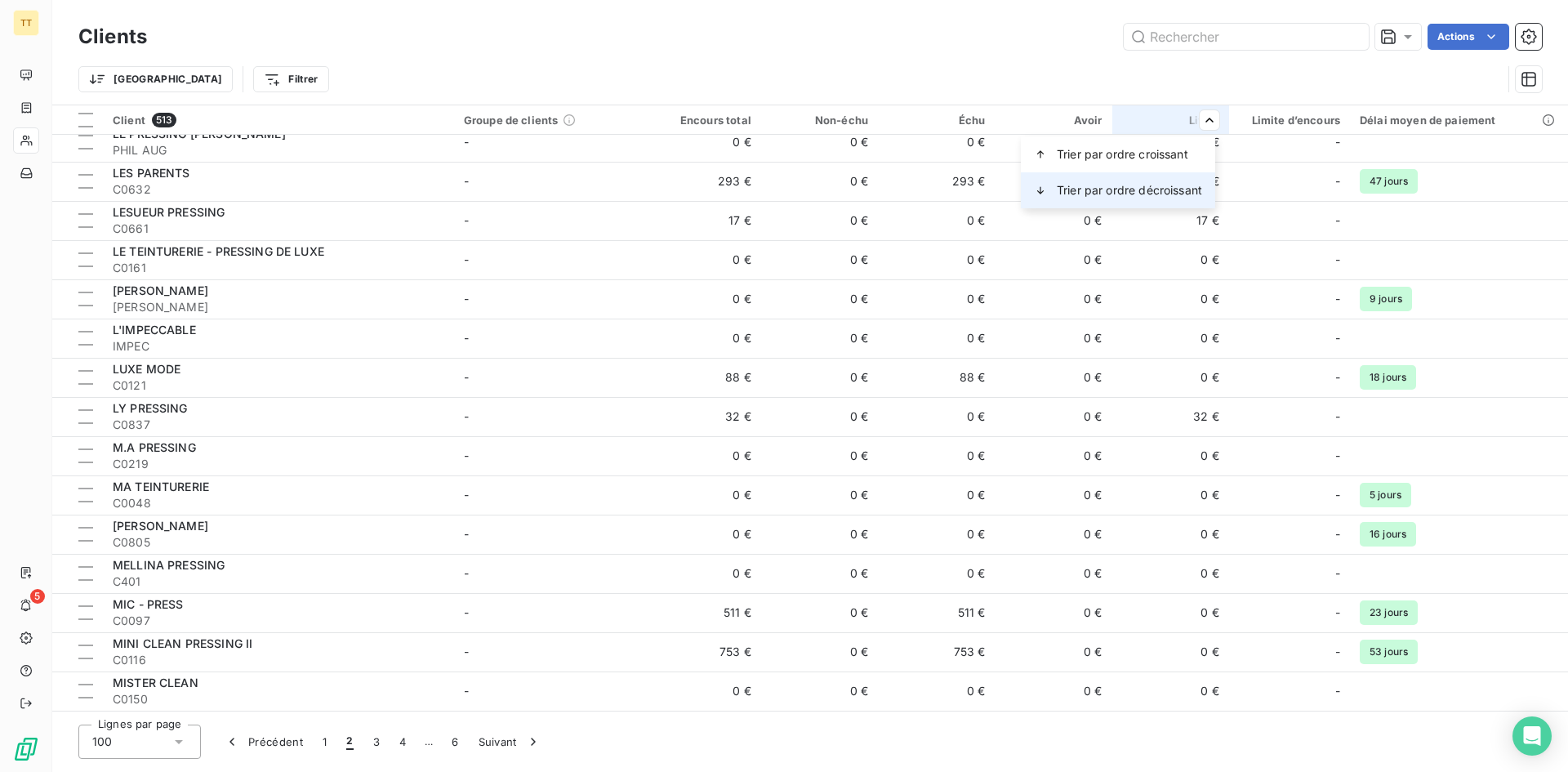
click at [1171, 187] on span "Trier par ordre décroissant" at bounding box center [1129, 189] width 145 height 16
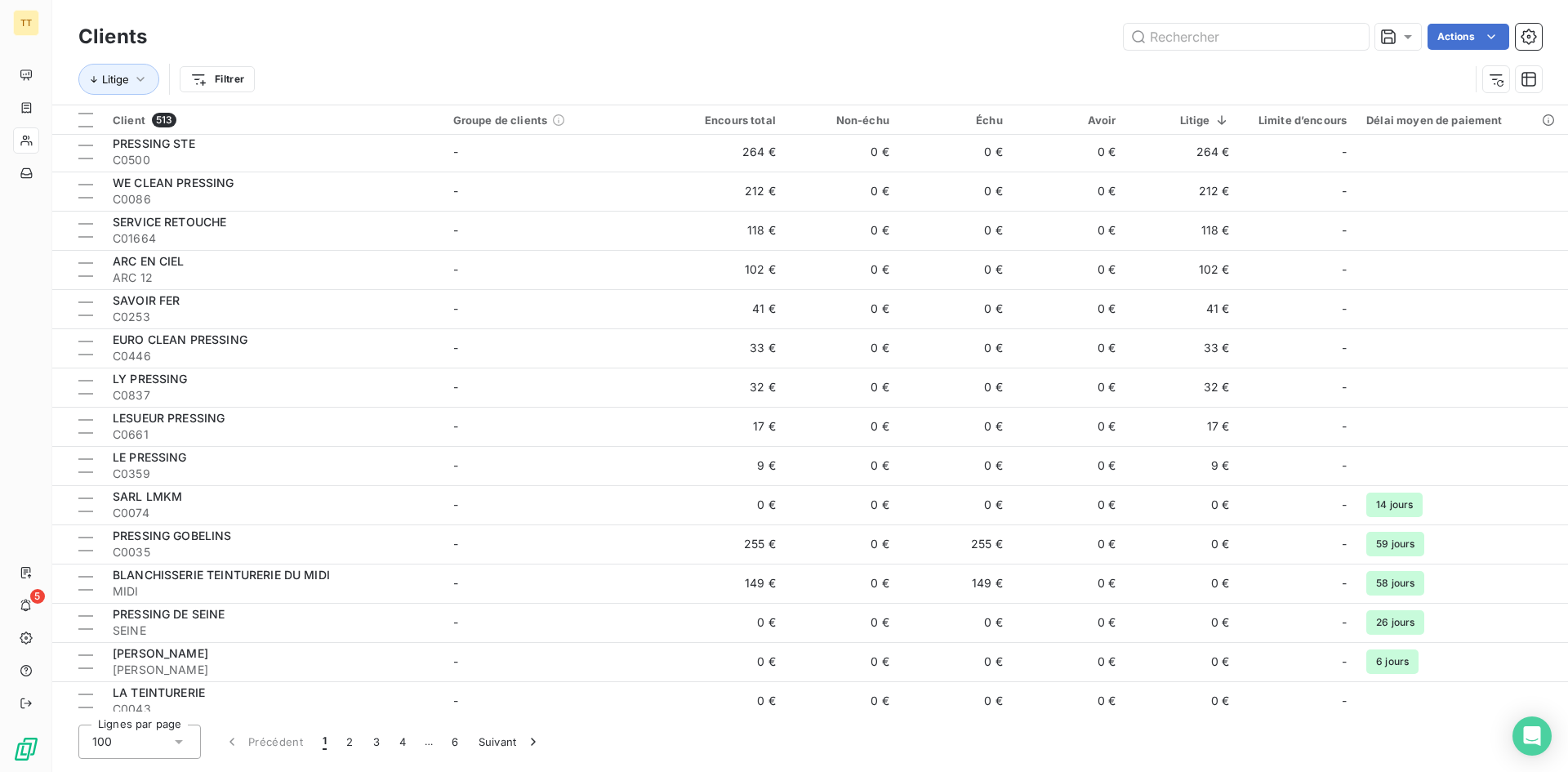
scroll to position [0, 0]
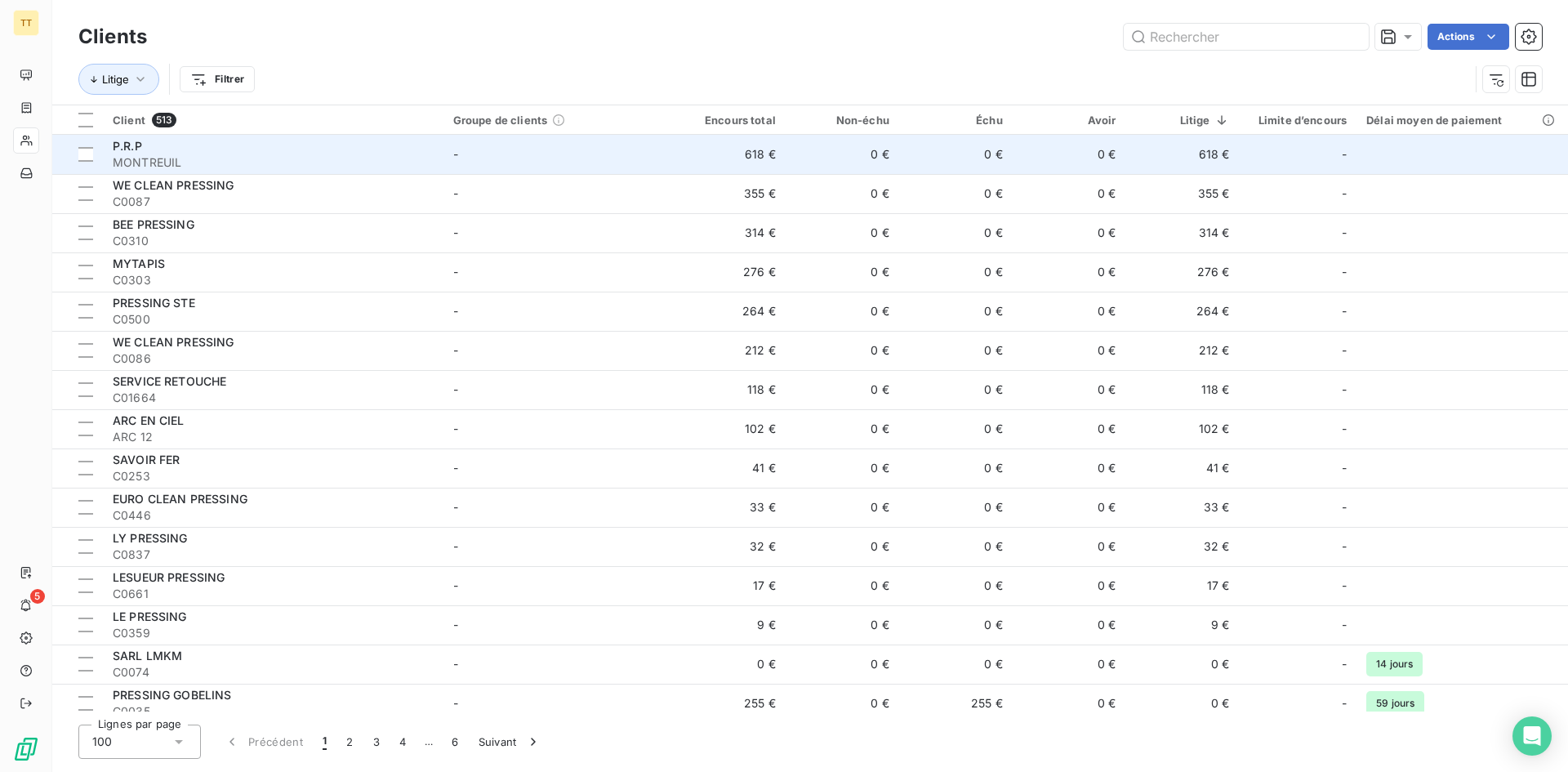
click at [1210, 156] on td "618 €" at bounding box center [1182, 154] width 113 height 39
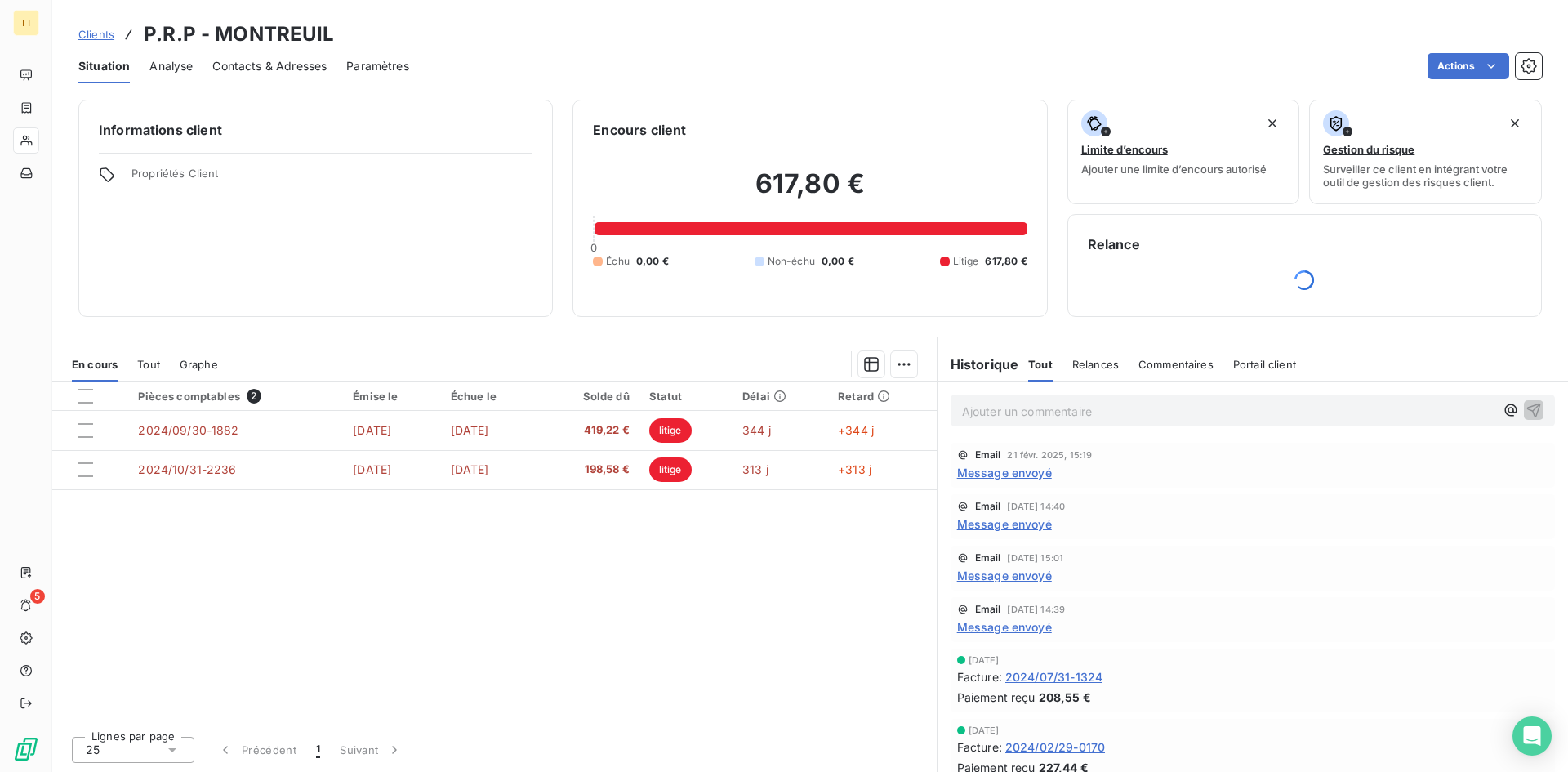
click at [1029, 473] on span "Message envoyé" at bounding box center [1004, 472] width 95 height 17
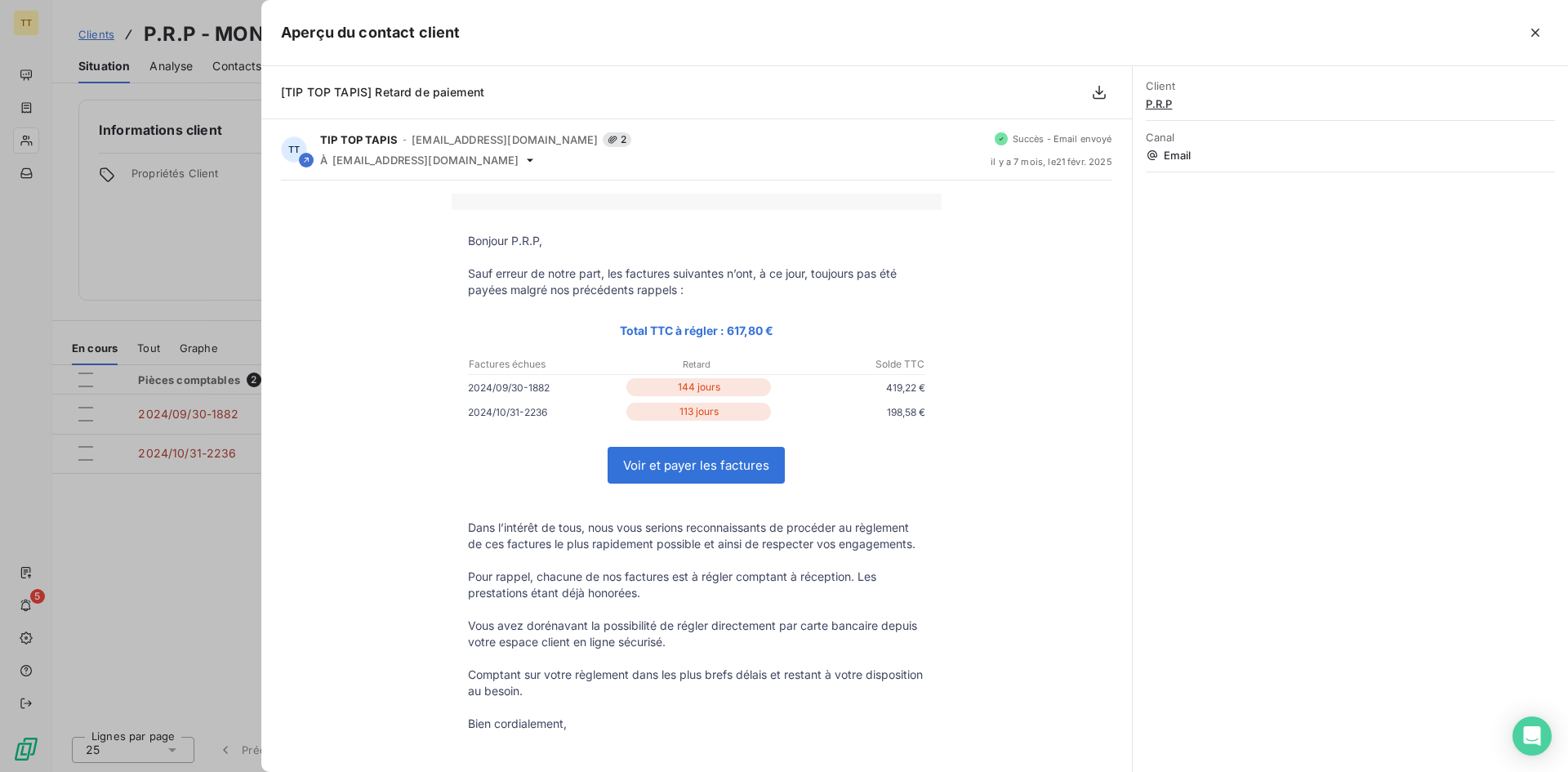
drag, startPoint x: 169, startPoint y: 265, endPoint x: 150, endPoint y: 219, distance: 49.8
click at [170, 265] on div at bounding box center [784, 386] width 1568 height 772
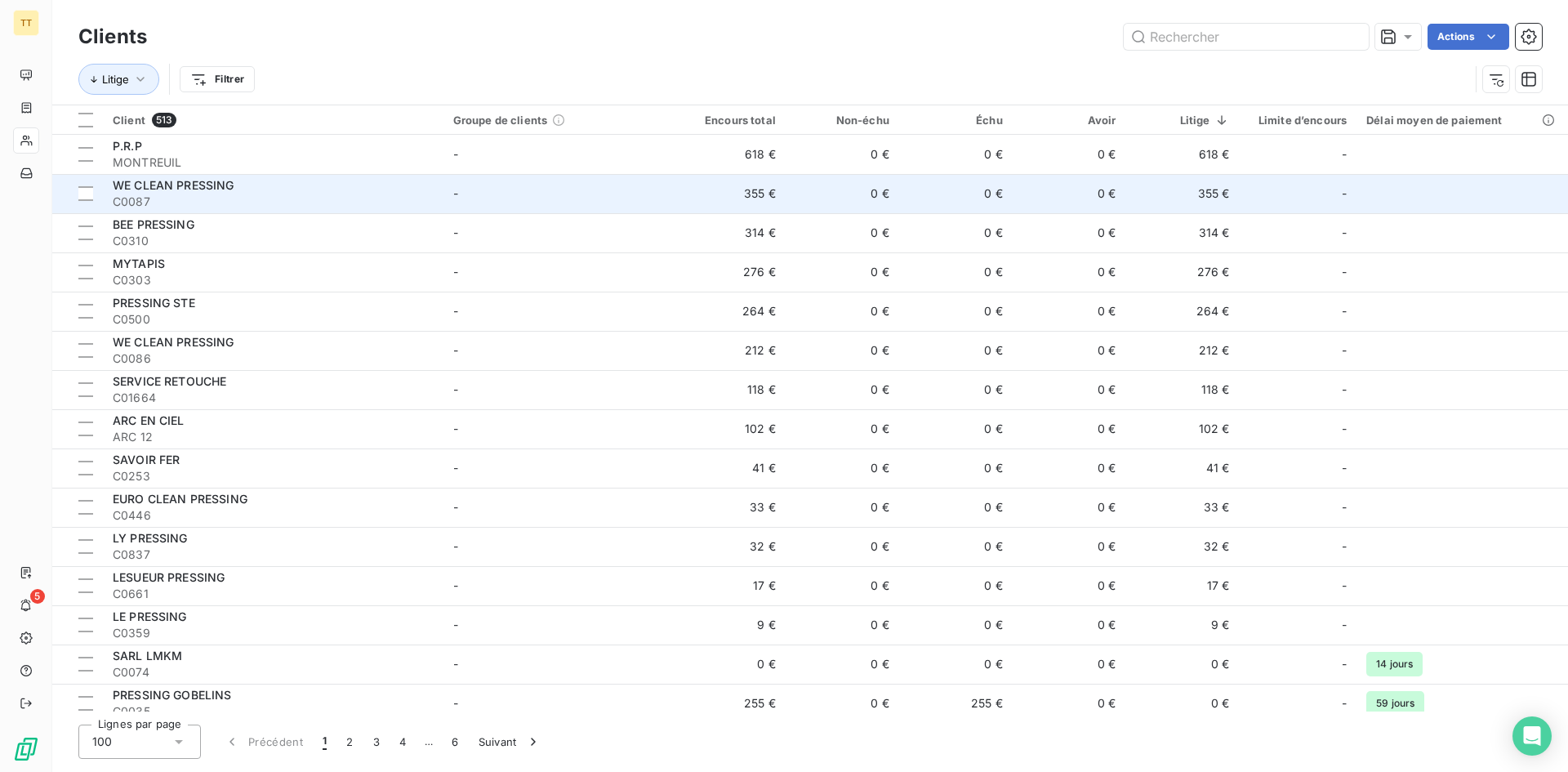
click at [1162, 199] on td "355 €" at bounding box center [1182, 193] width 113 height 39
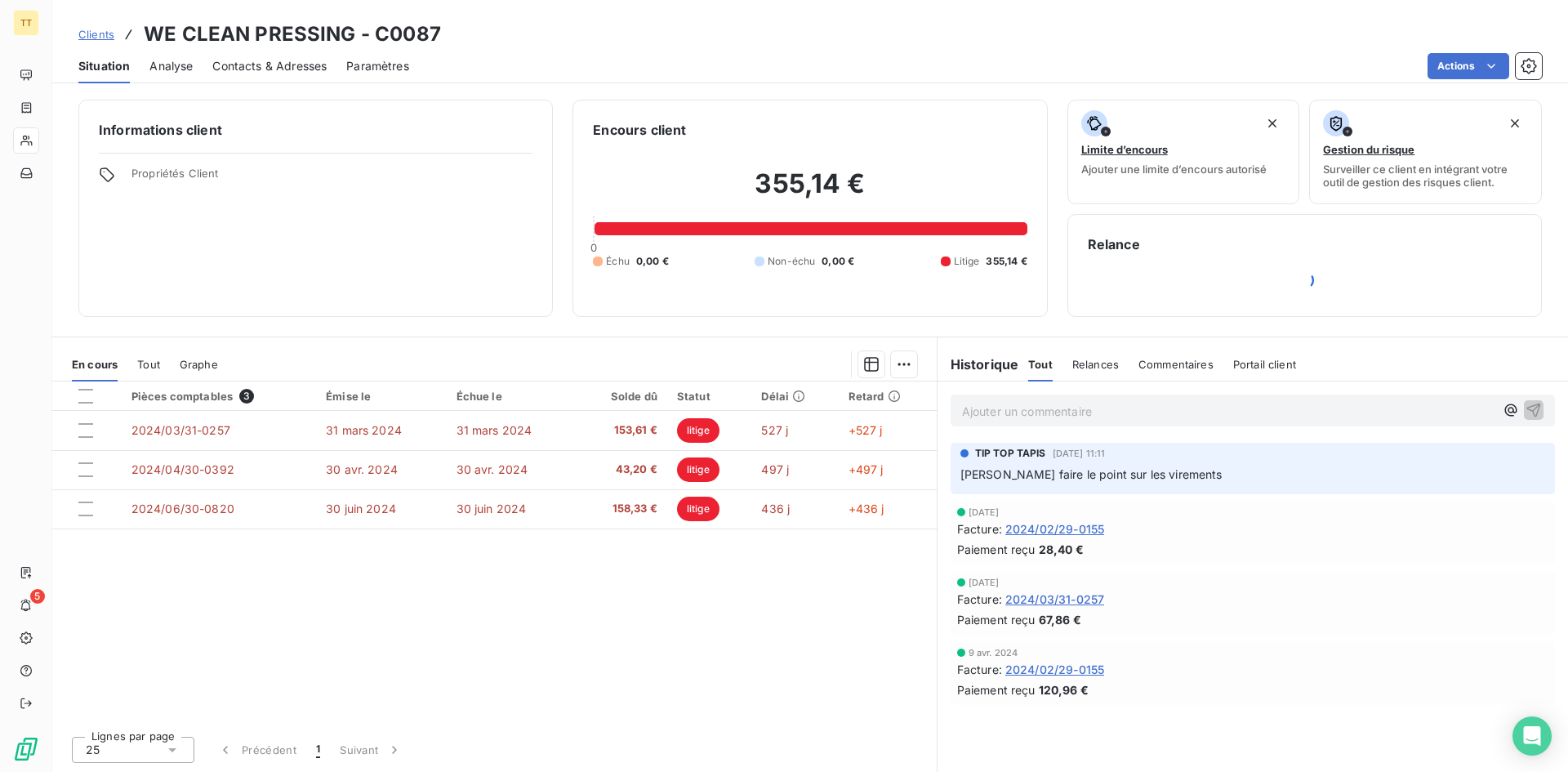
click at [1029, 484] on p "[PERSON_NAME] faire le point sur les virements" at bounding box center [1253, 475] width 585 height 19
click at [1016, 473] on span "[PERSON_NAME] faire le point sur les virements" at bounding box center [1091, 474] width 262 height 13
click at [1248, 366] on span "Portail client" at bounding box center [1264, 364] width 62 height 13
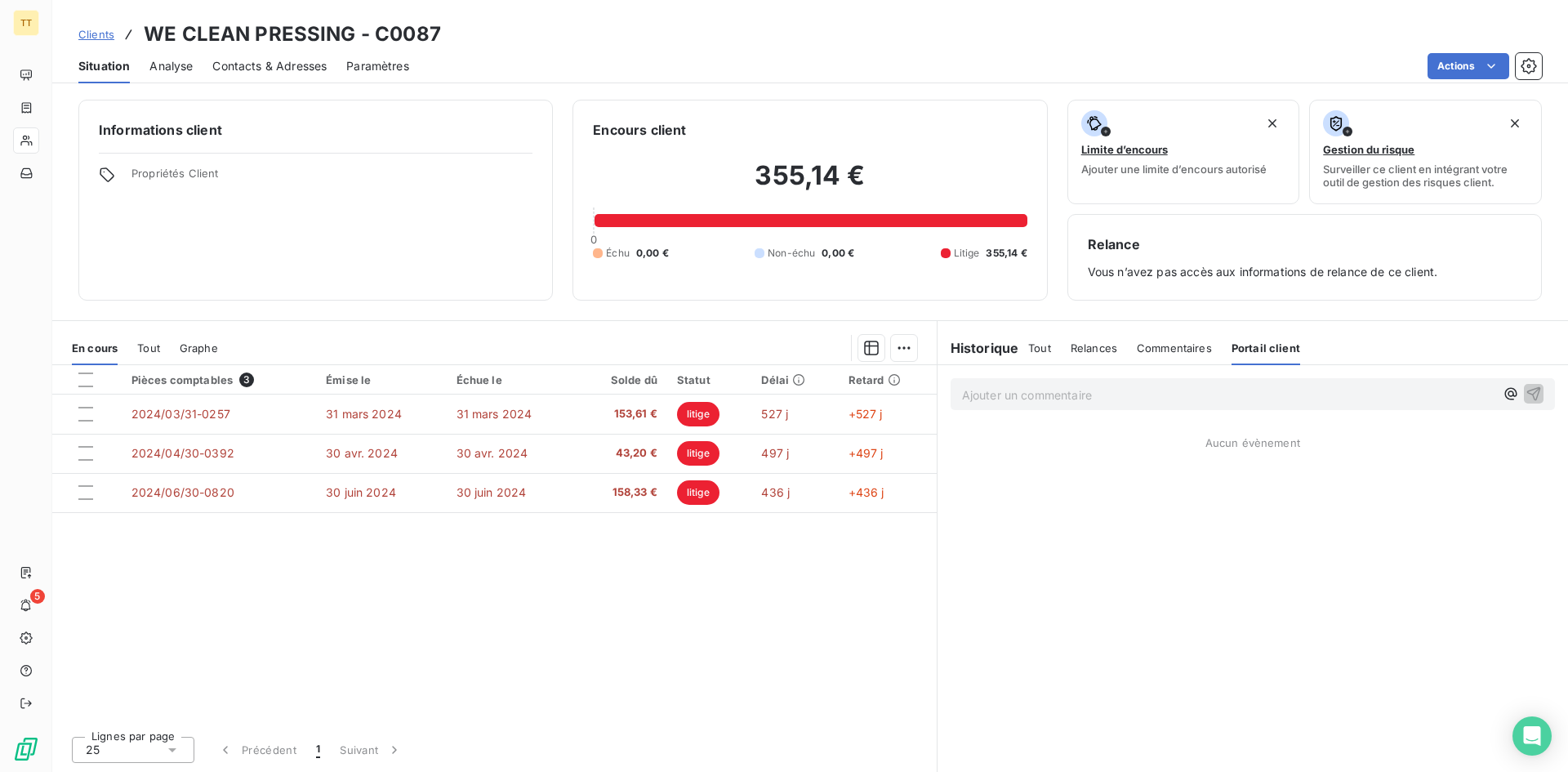
click at [1033, 337] on div "Tout" at bounding box center [1039, 348] width 23 height 35
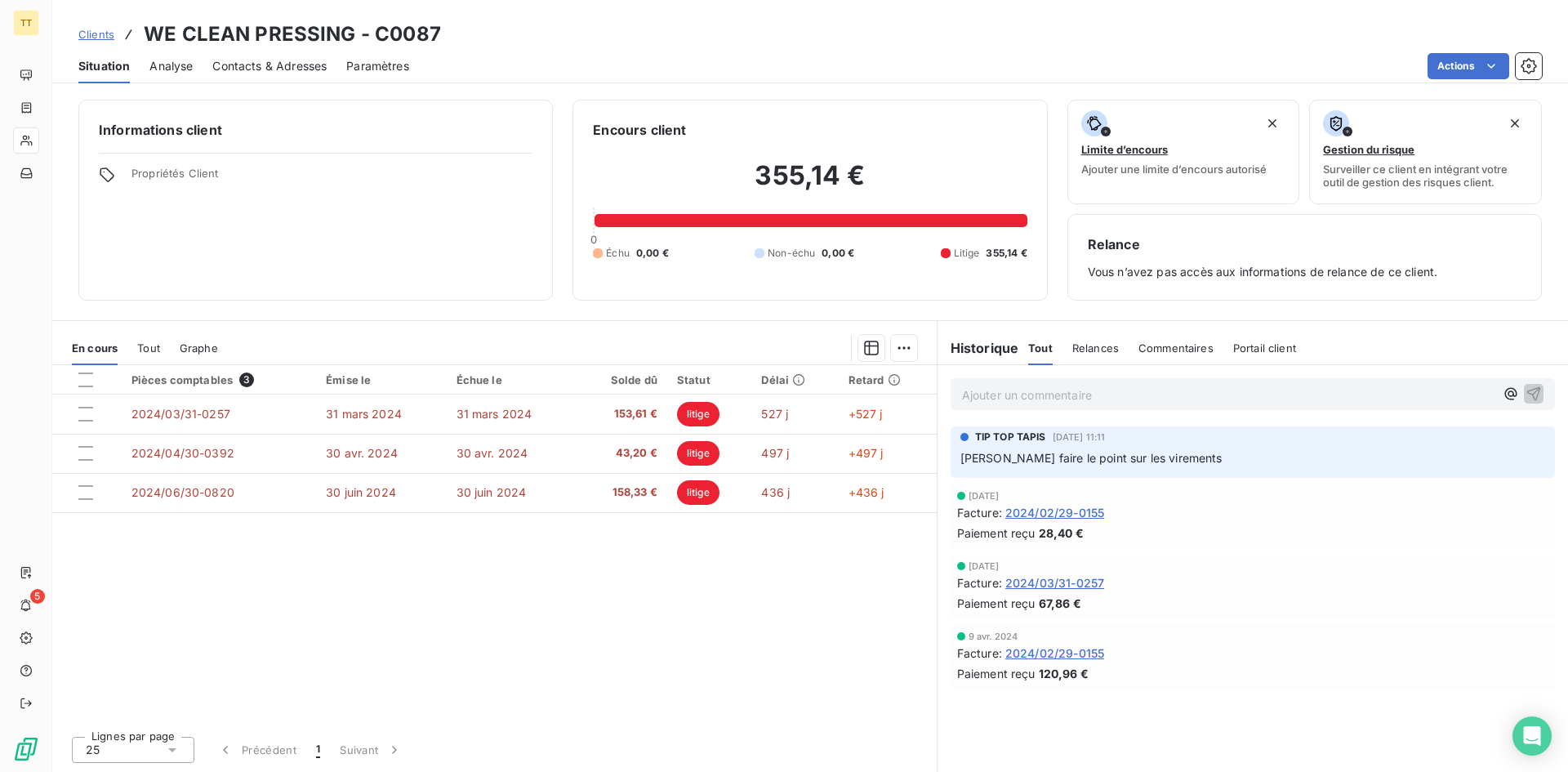
click at [241, 67] on span "Contacts & Adresses" at bounding box center [269, 65] width 114 height 16
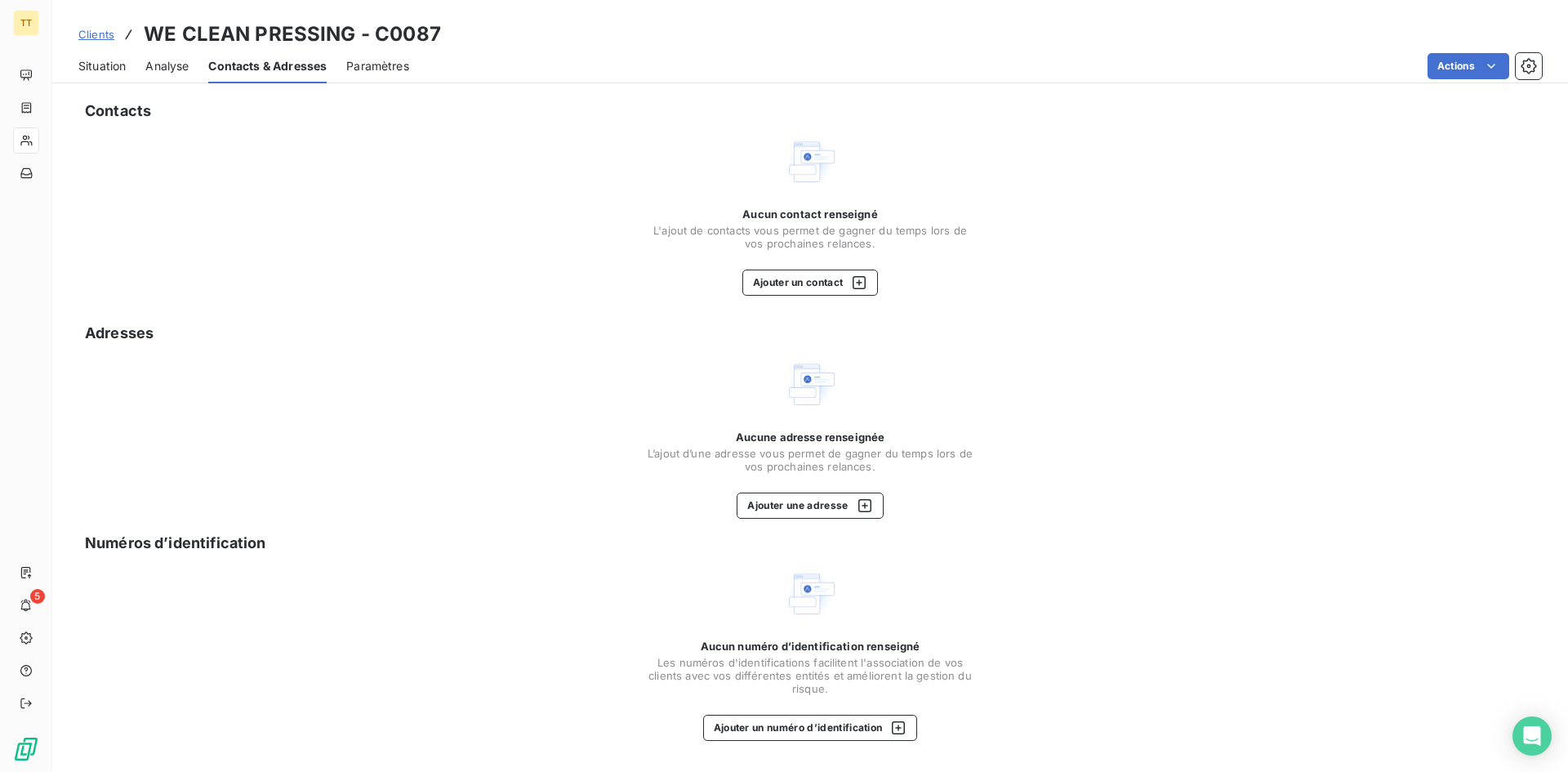
click at [118, 62] on span "Situation" at bounding box center [102, 65] width 47 height 16
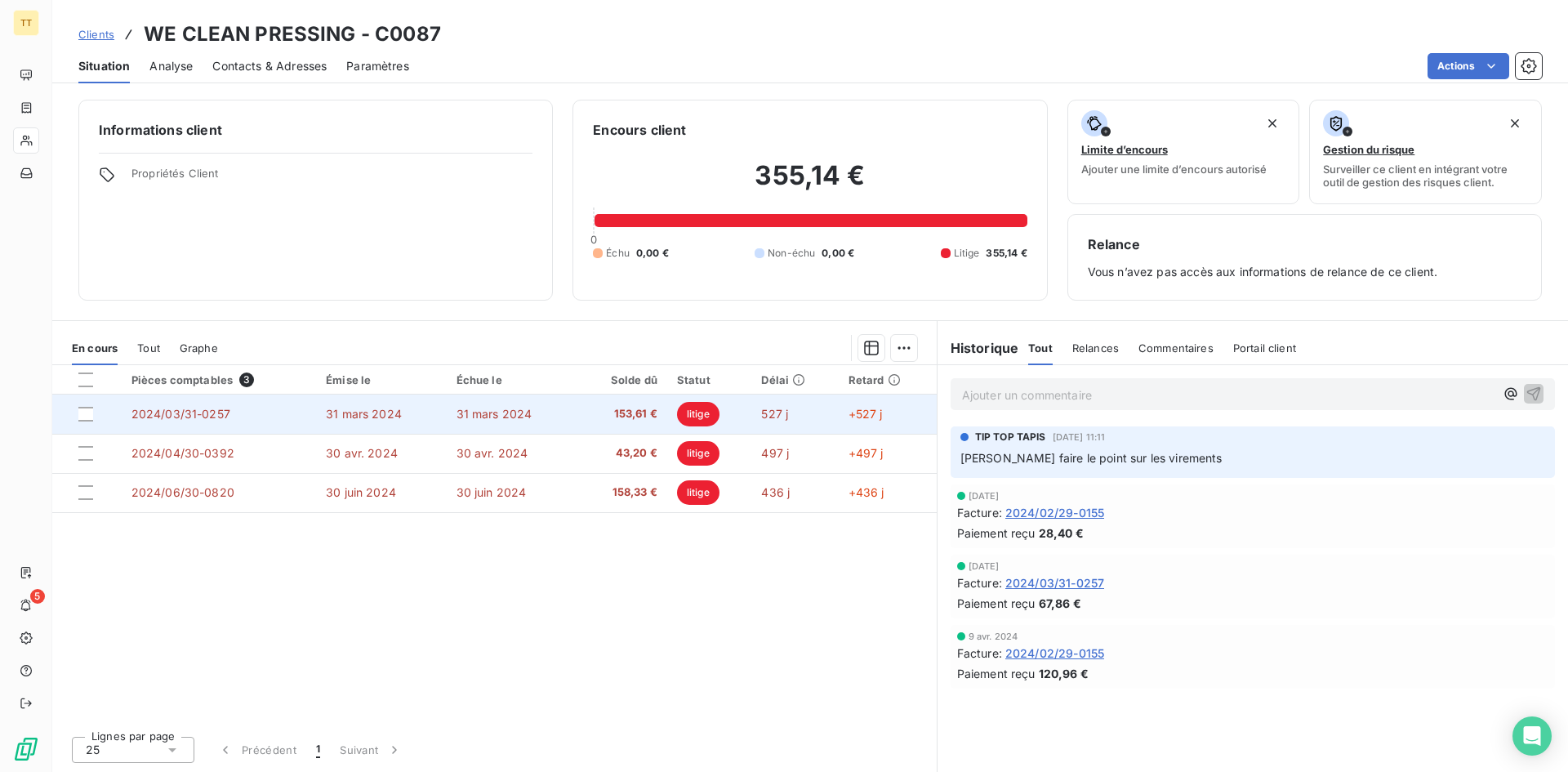
click at [468, 431] on td "31 mars 2024" at bounding box center [511, 413] width 130 height 39
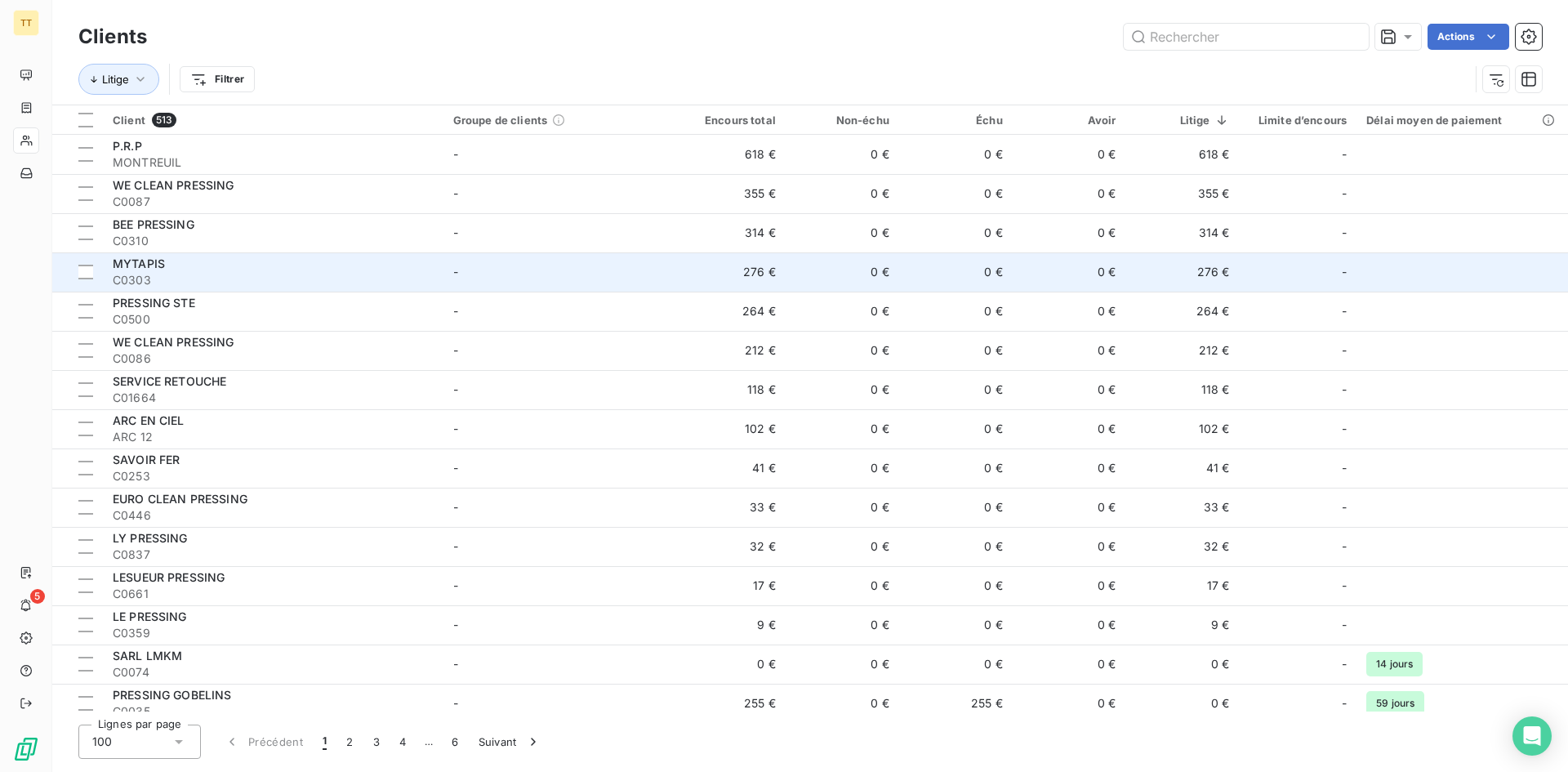
click at [801, 274] on td "0 €" at bounding box center [842, 271] width 113 height 39
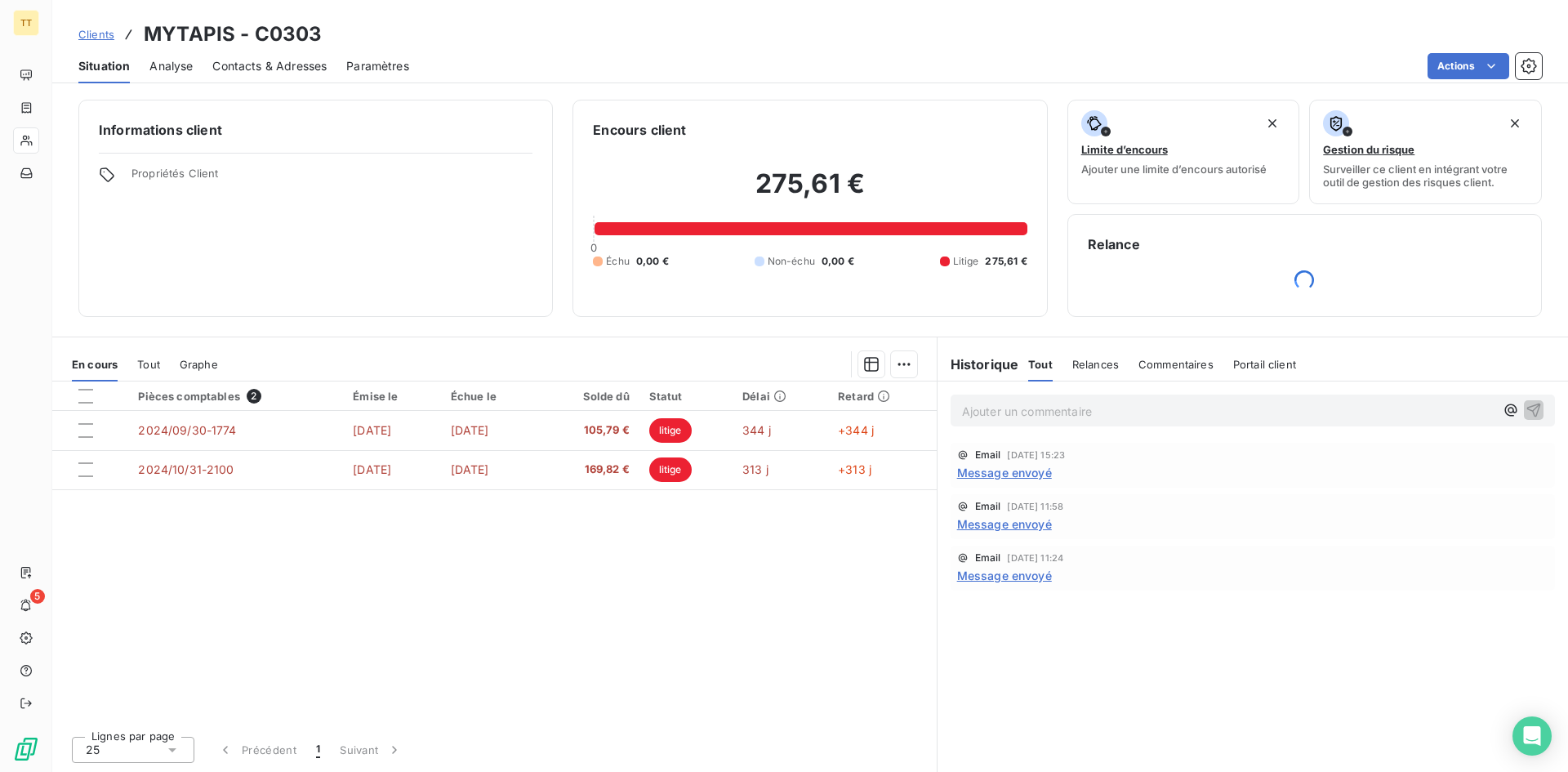
click at [995, 484] on div "Email [DATE] 15:23 Message envoyé" at bounding box center [1253, 464] width 605 height 45
click at [994, 484] on div "Email [DATE] 15:23 Message envoyé" at bounding box center [1253, 464] width 605 height 45
click at [988, 478] on span "Message envoyé" at bounding box center [1004, 472] width 95 height 17
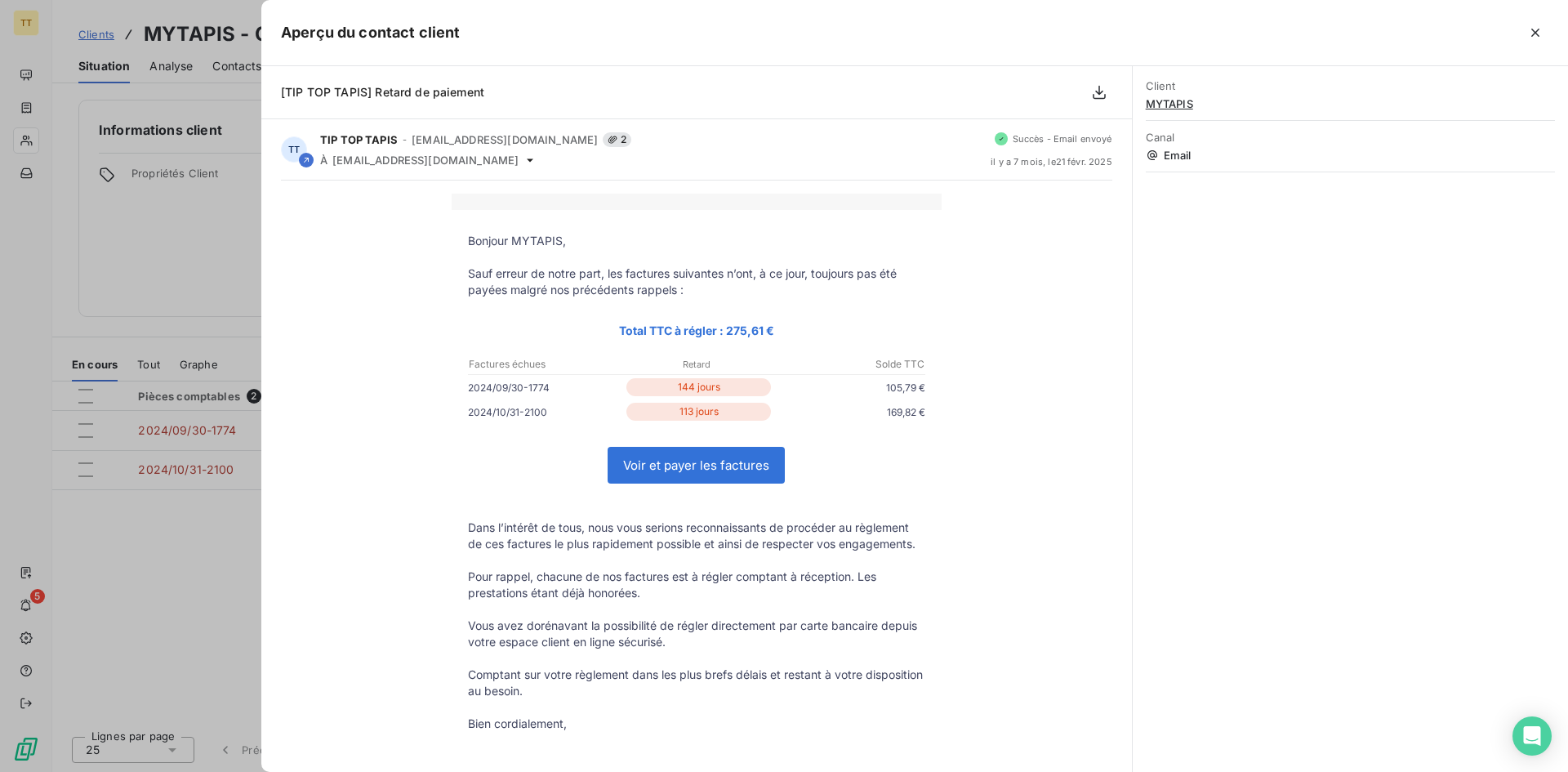
click at [222, 151] on div at bounding box center [784, 386] width 1568 height 772
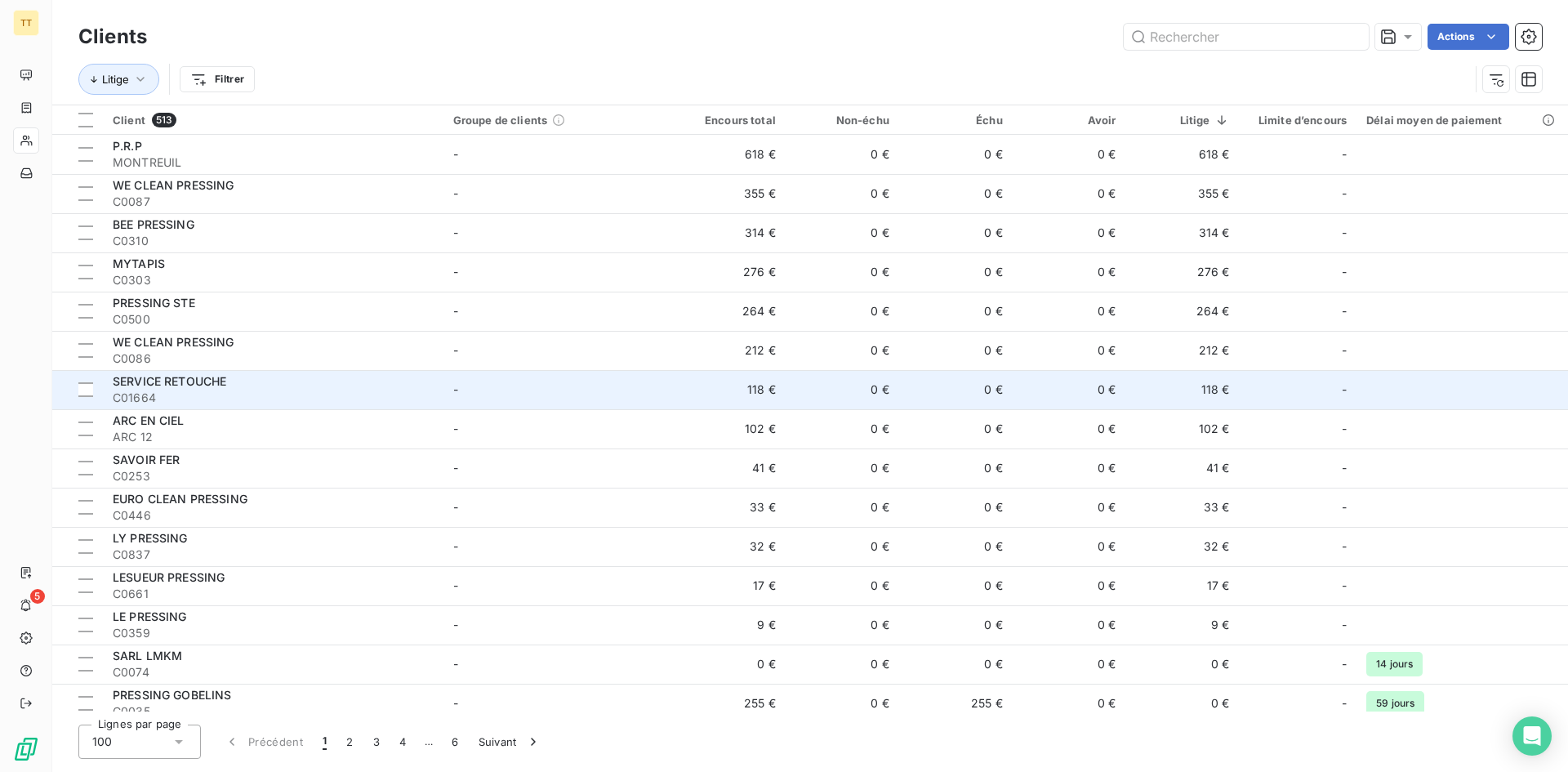
click at [788, 403] on td "0 €" at bounding box center [842, 389] width 113 height 39
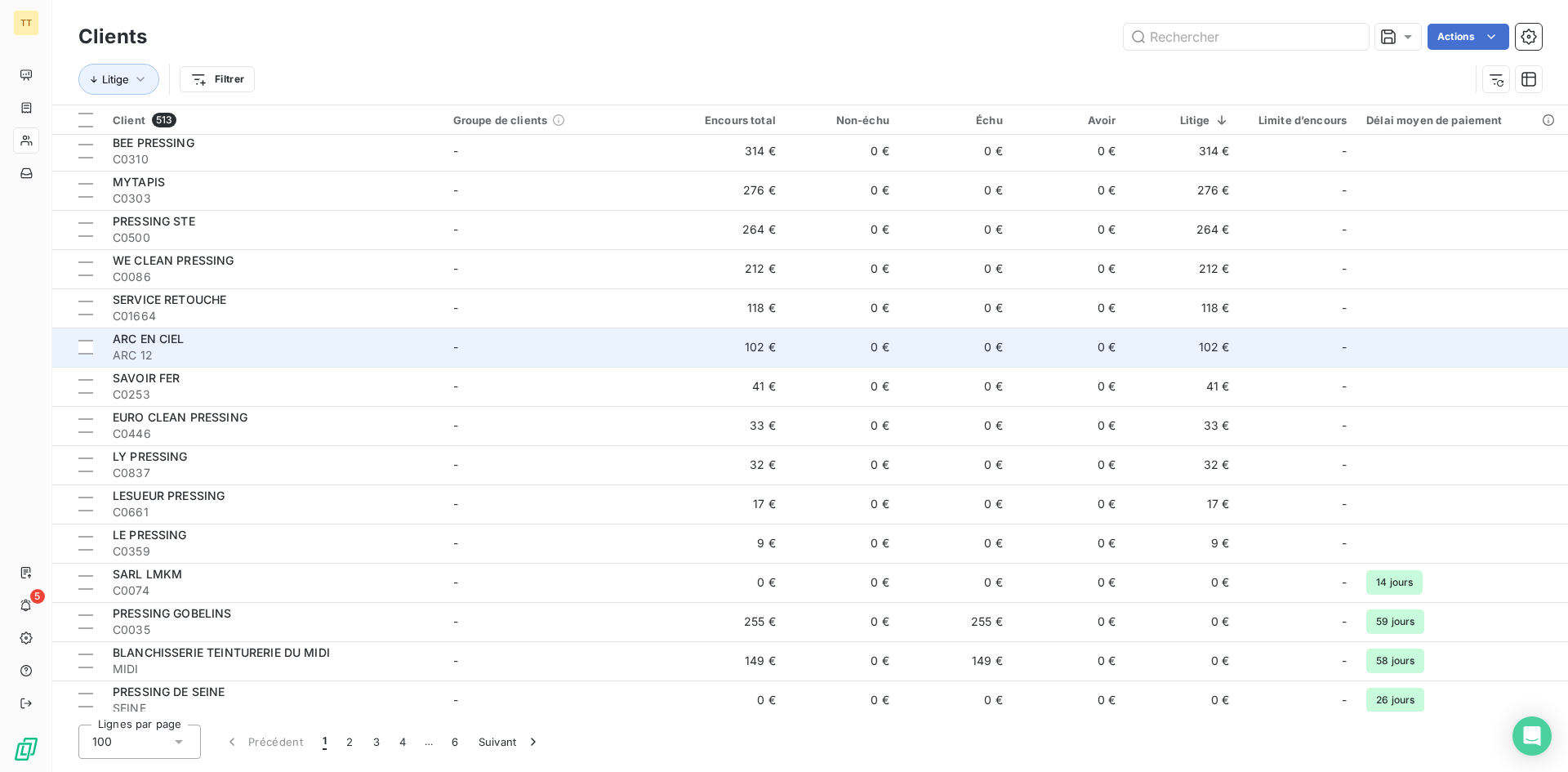
click at [796, 349] on td "0 €" at bounding box center [842, 347] width 113 height 39
